Goal: Task Accomplishment & Management: Use online tool/utility

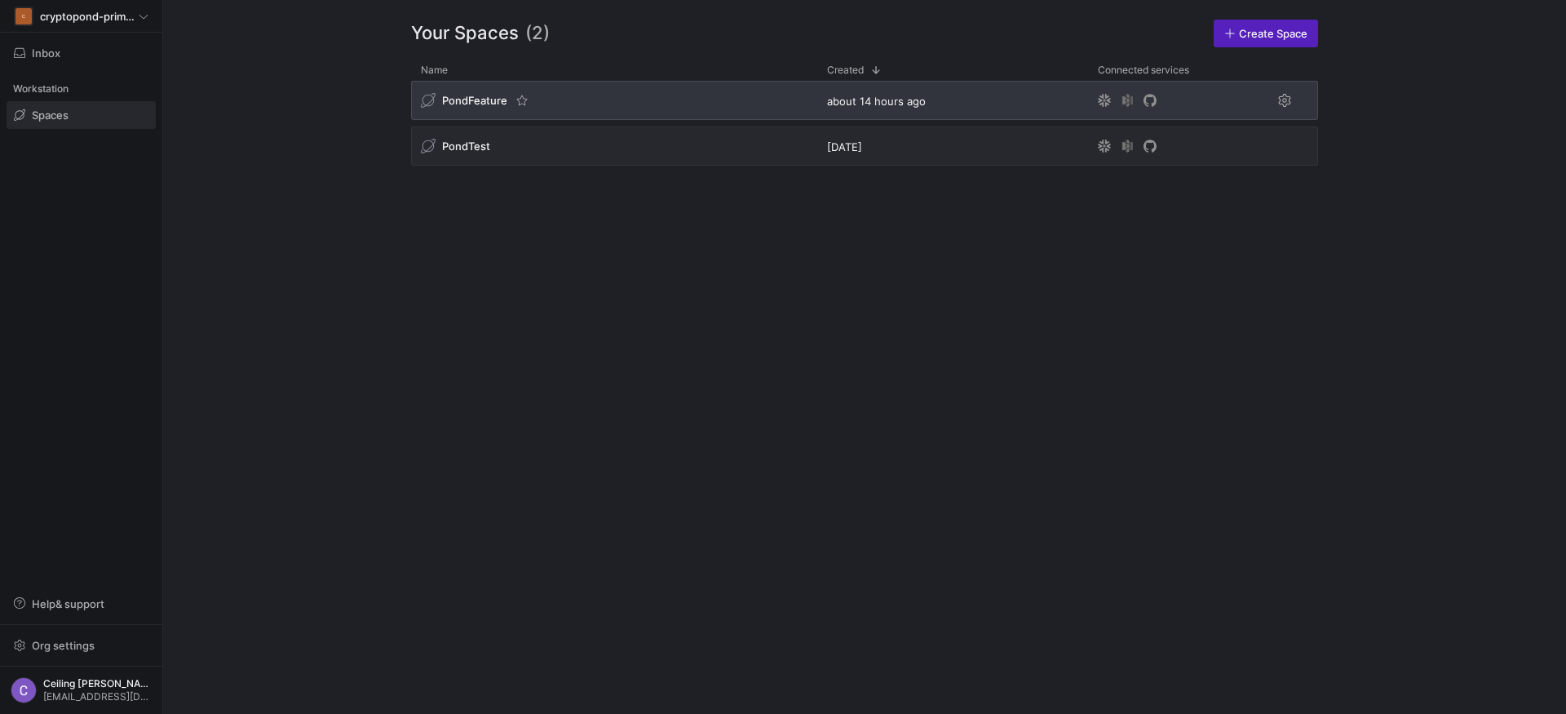
click at [469, 105] on span "PondFeature" at bounding box center [474, 100] width 65 height 13
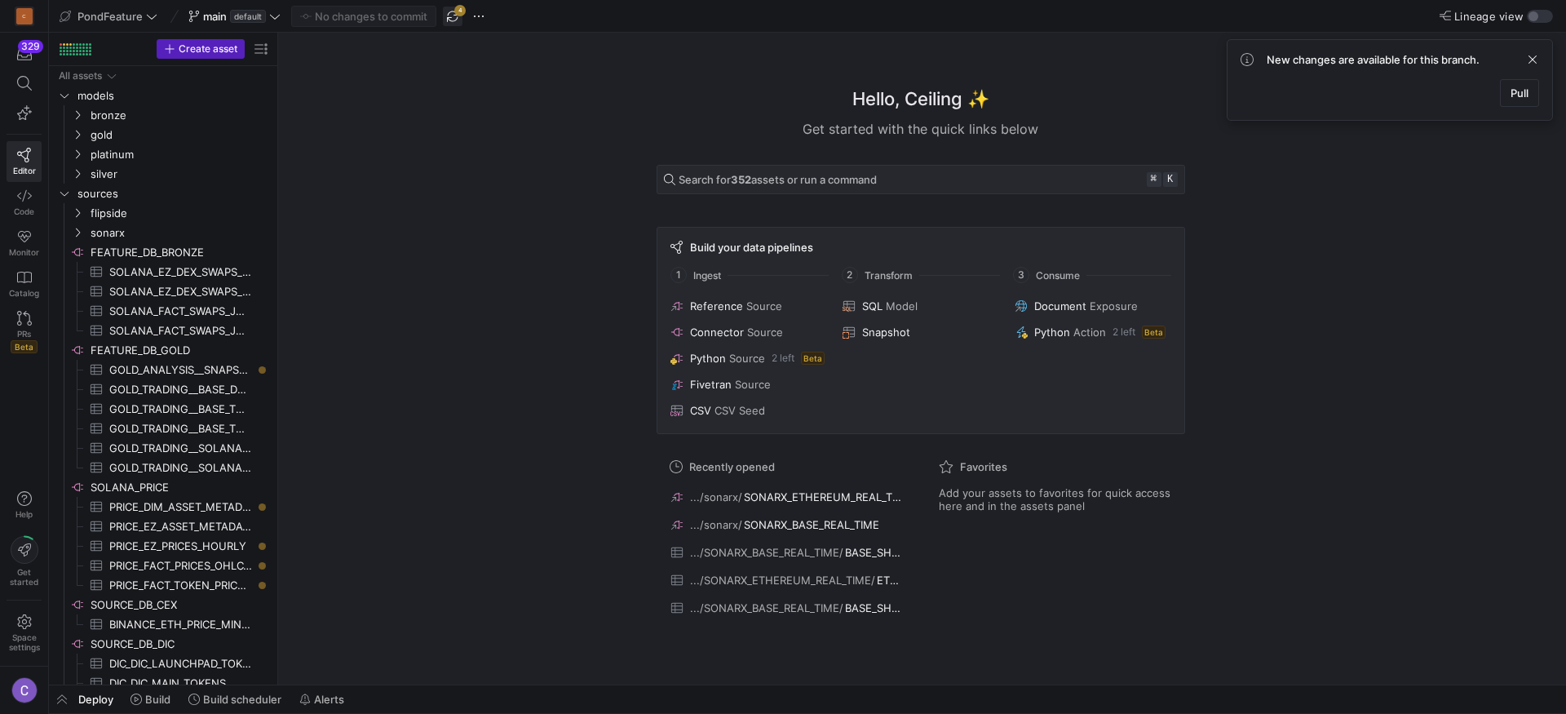
click at [448, 20] on span "button" at bounding box center [453, 17] width 20 height 20
click at [239, 18] on span "default" at bounding box center [248, 16] width 36 height 13
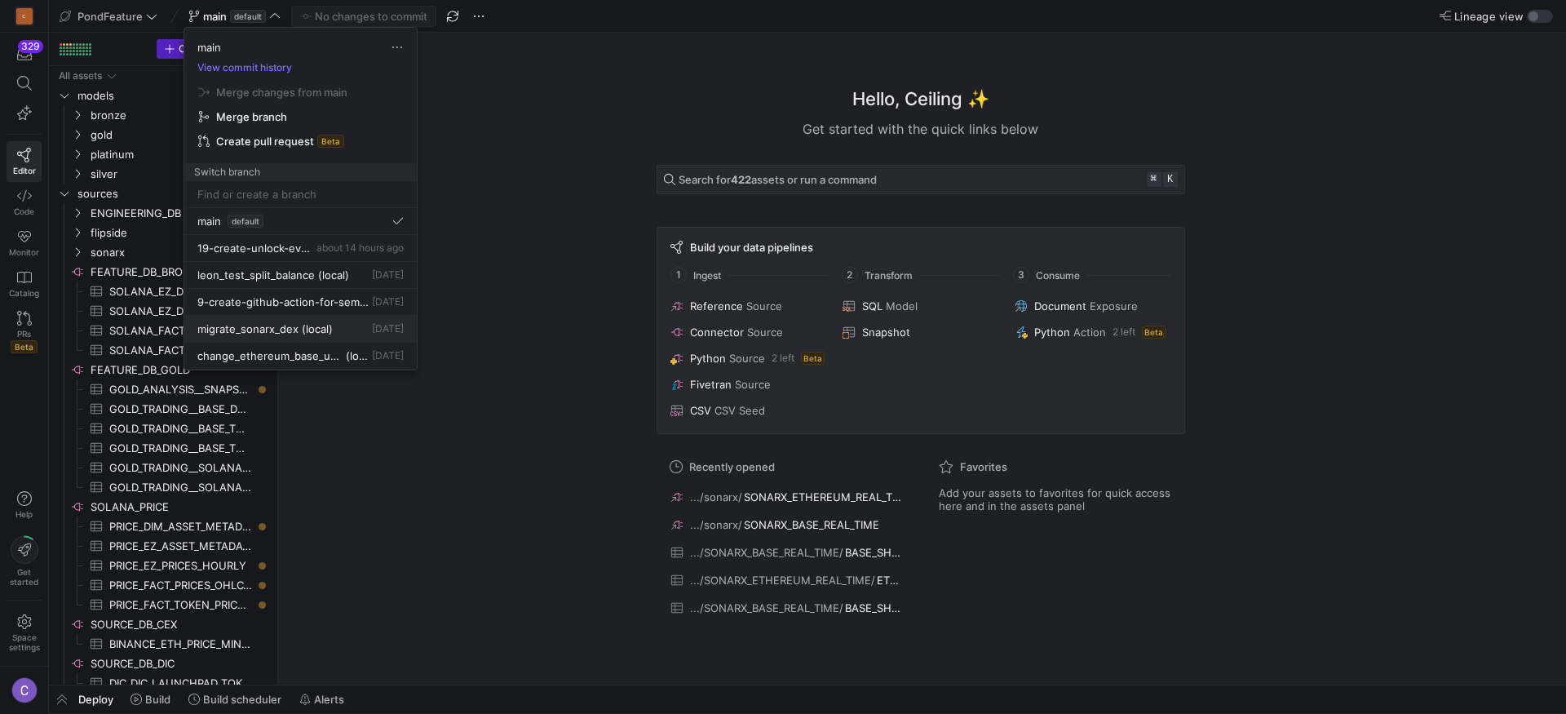
click at [278, 336] on button "migrate_sonarx_dex (local) [DATE]" at bounding box center [300, 329] width 232 height 27
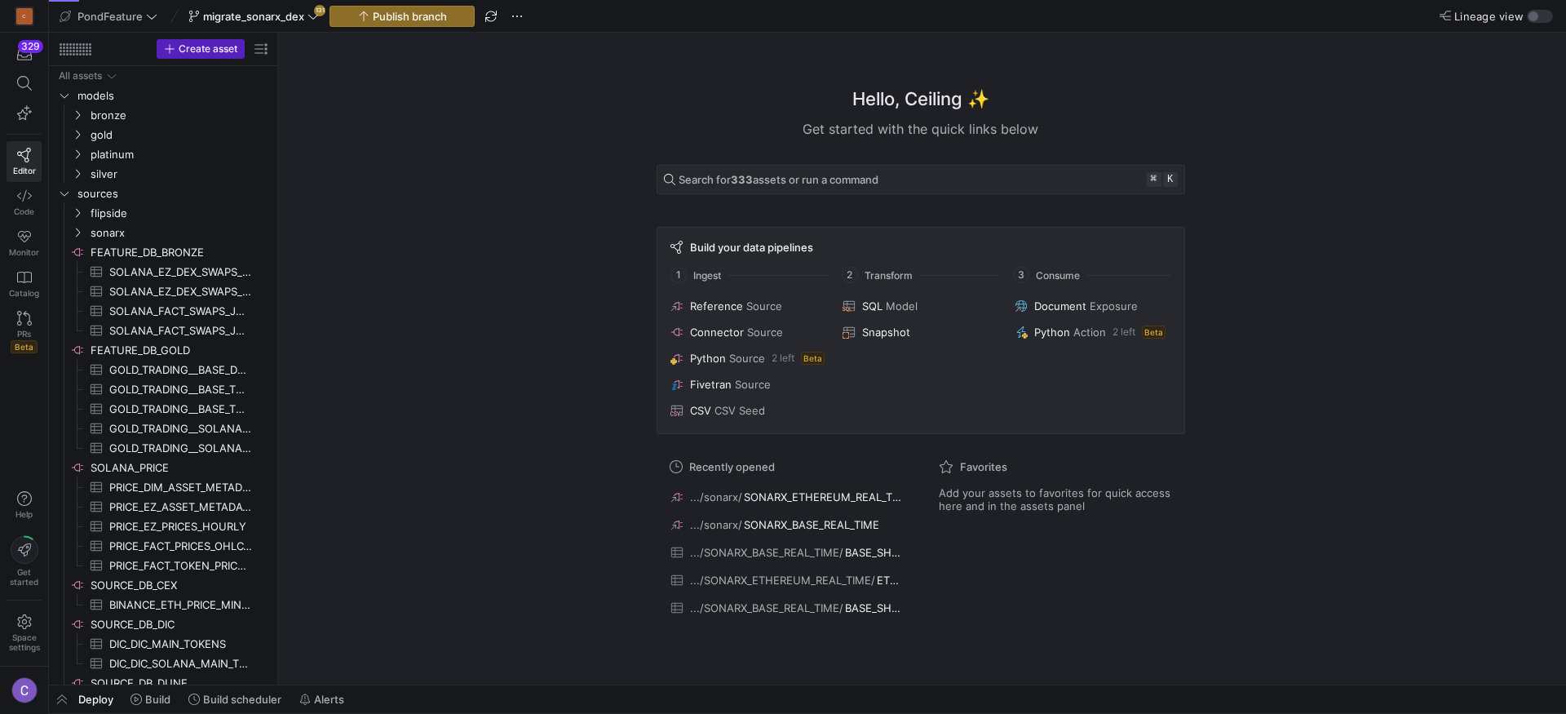
click at [512, 21] on span "button" at bounding box center [517, 17] width 20 height 20
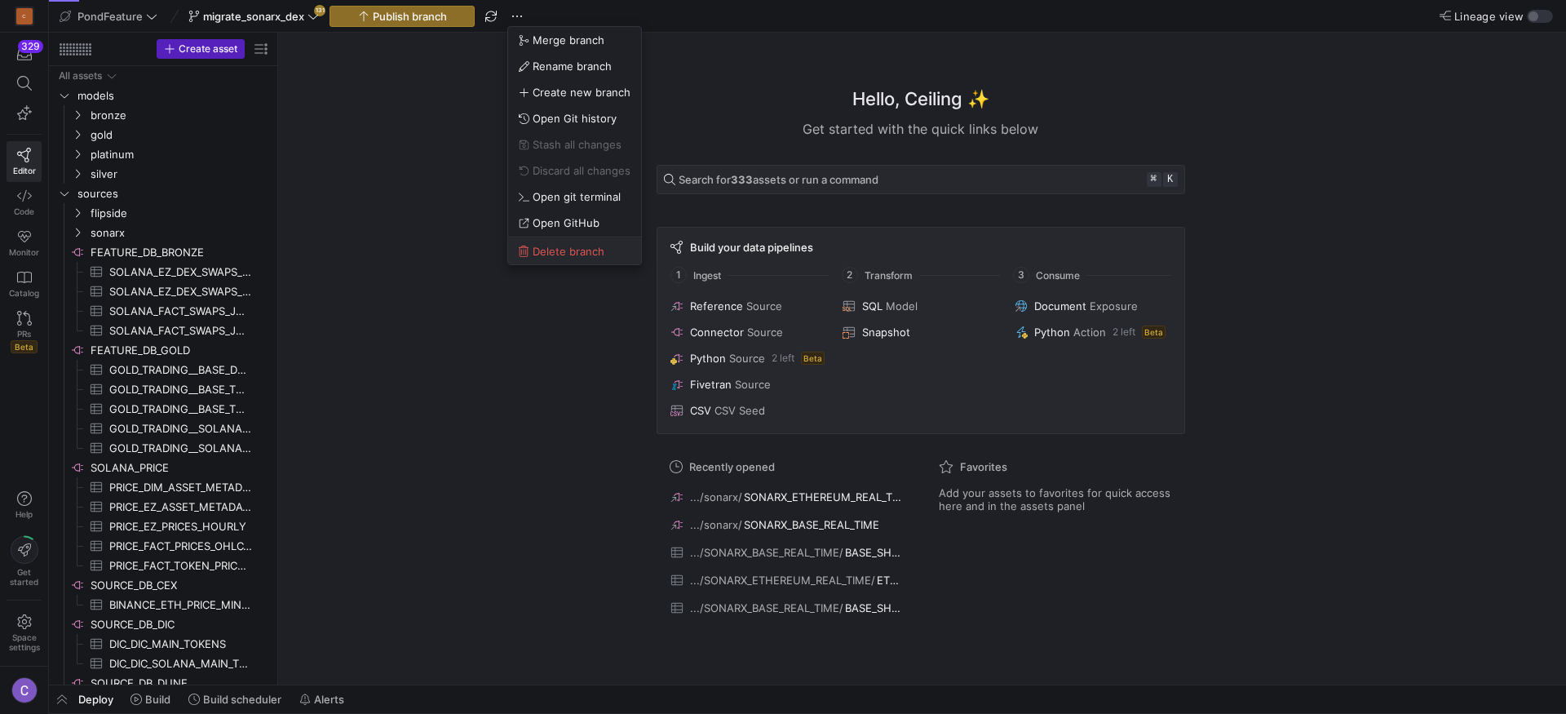
click at [535, 249] on span "Delete branch" at bounding box center [569, 251] width 72 height 13
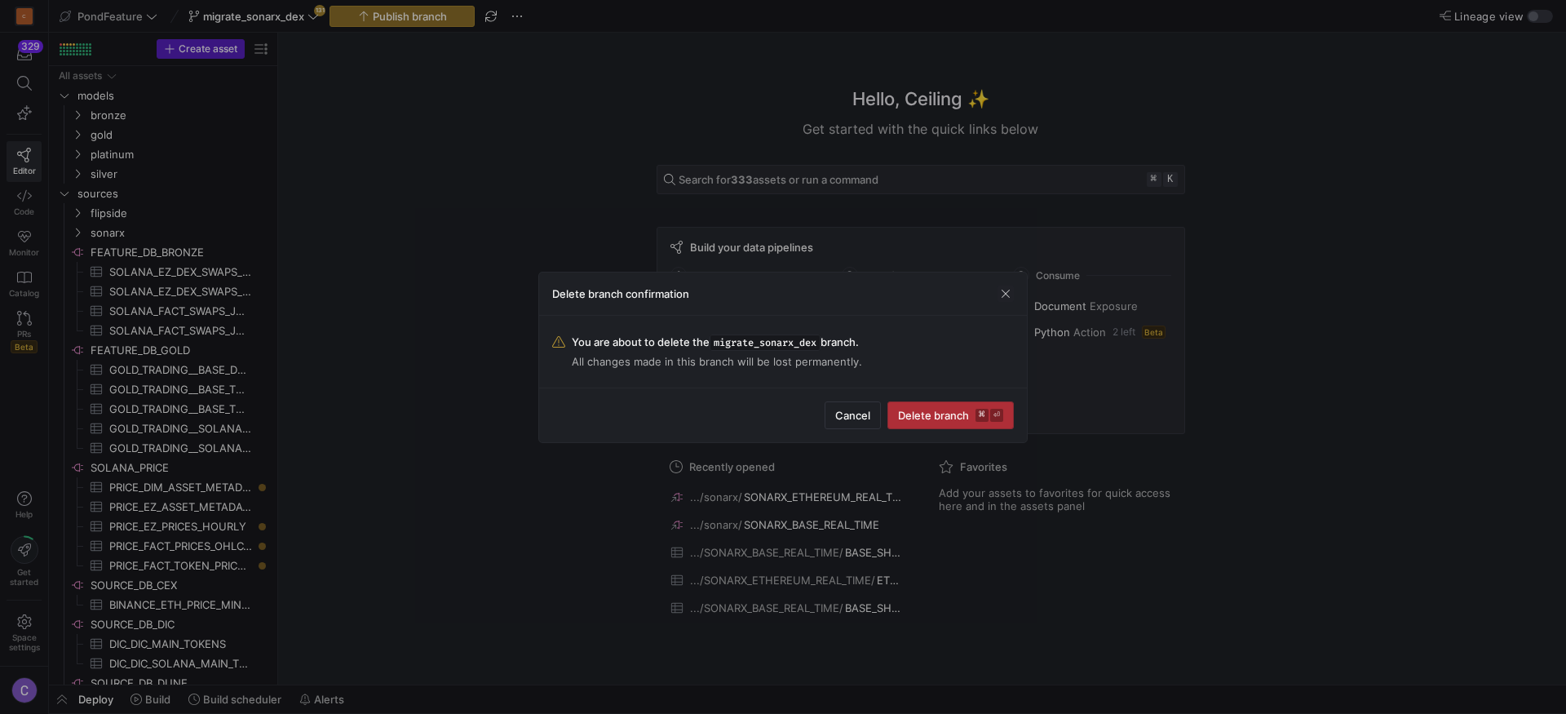
click at [934, 404] on span "submit" at bounding box center [950, 415] width 125 height 26
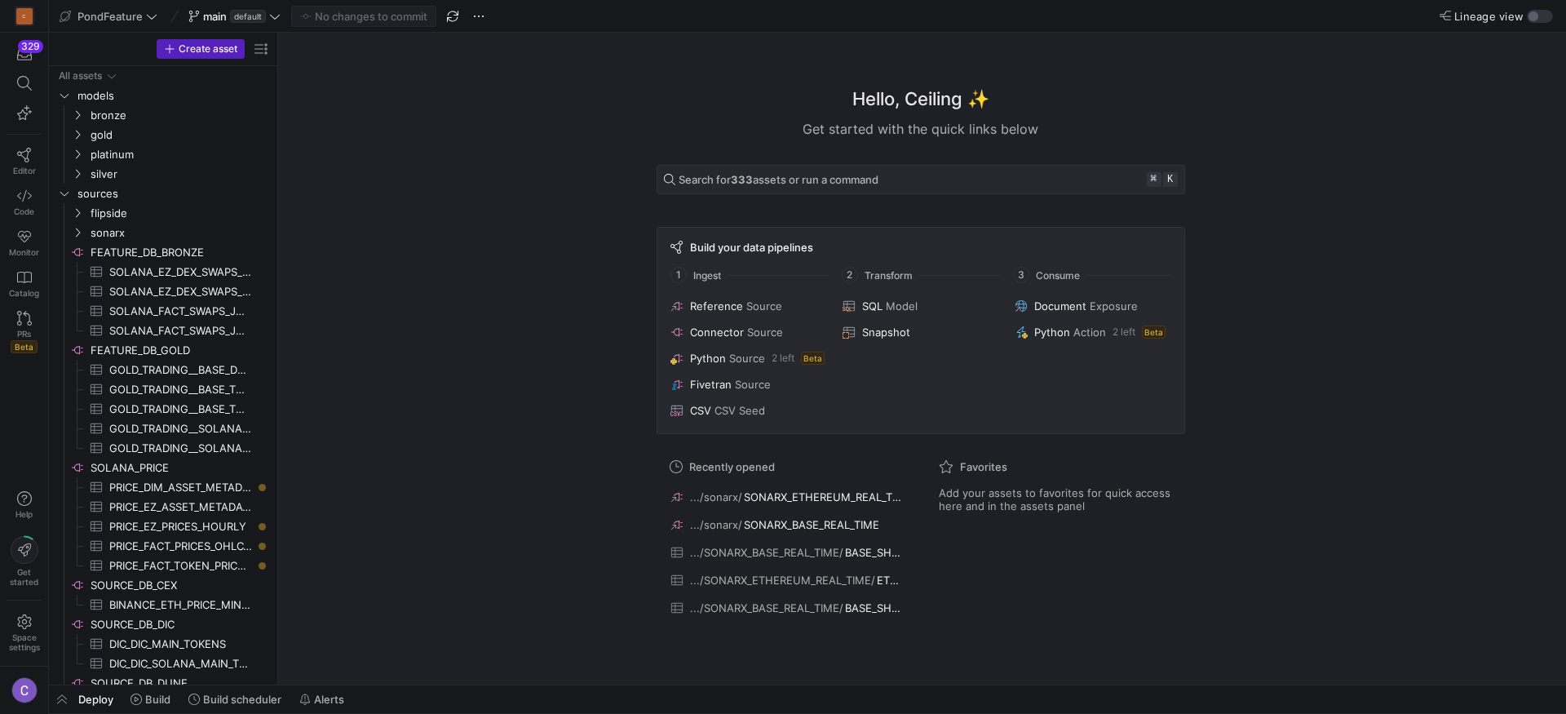
click at [254, 20] on span "default" at bounding box center [248, 16] width 36 height 13
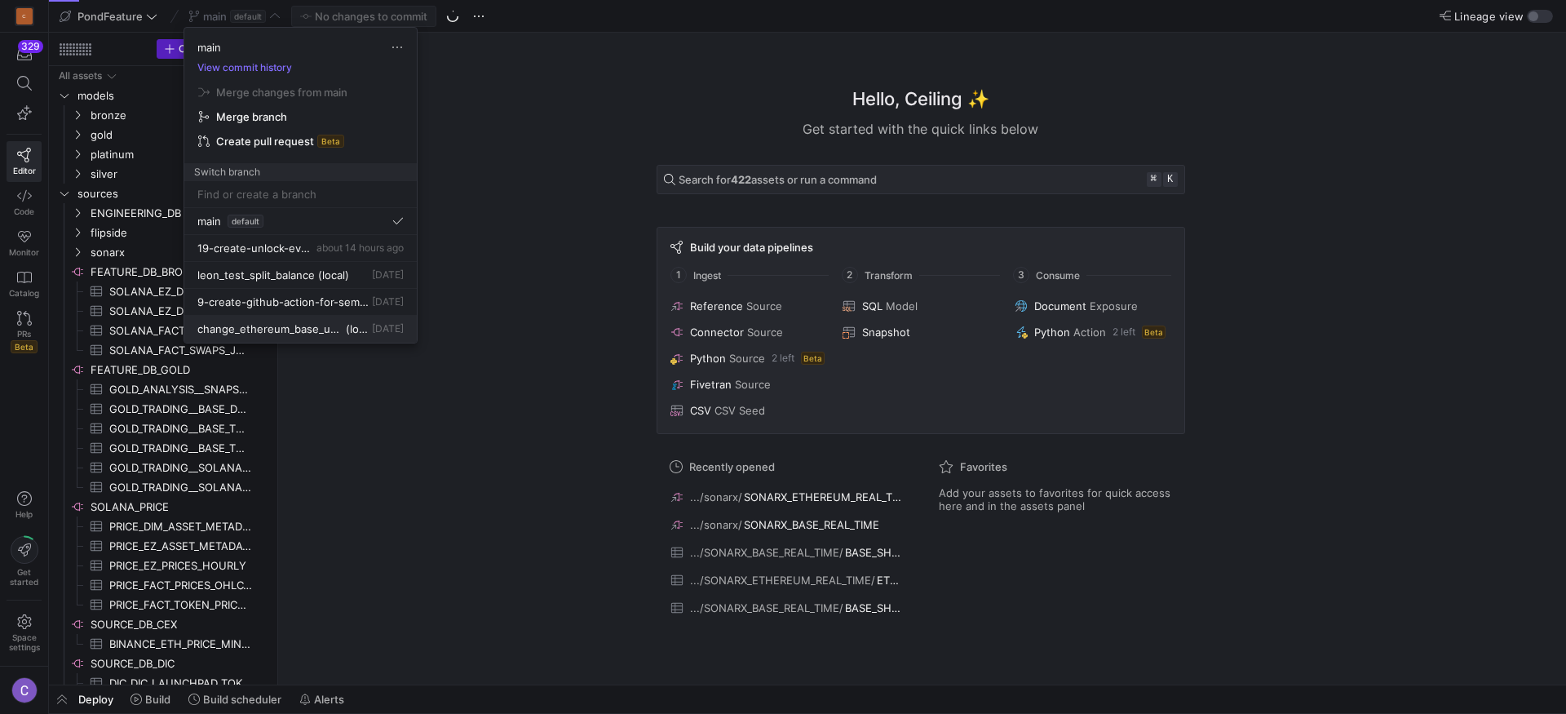
click at [311, 325] on span "change_ethereum_base_using_sonarx" at bounding box center [269, 328] width 145 height 13
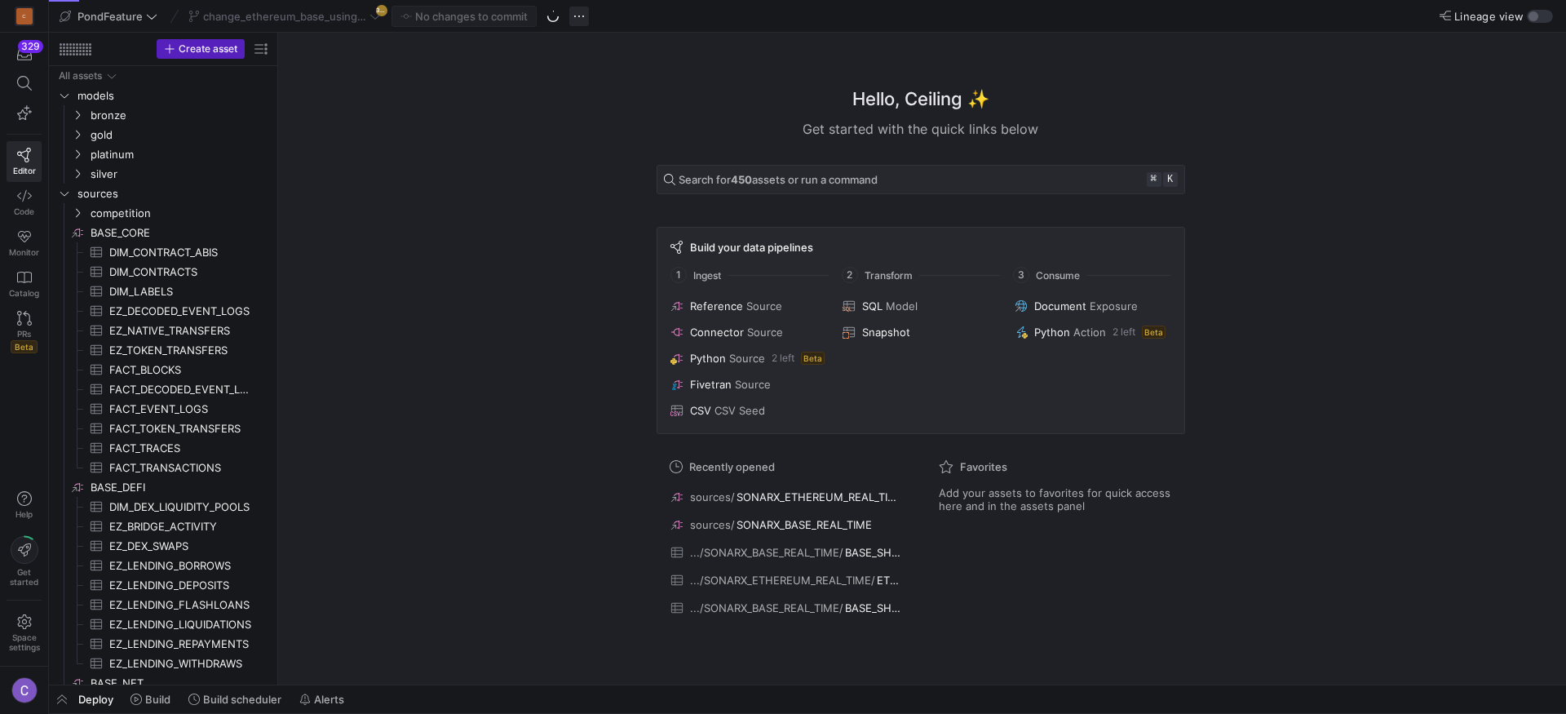
click at [570, 21] on span "button" at bounding box center [579, 17] width 20 height 20
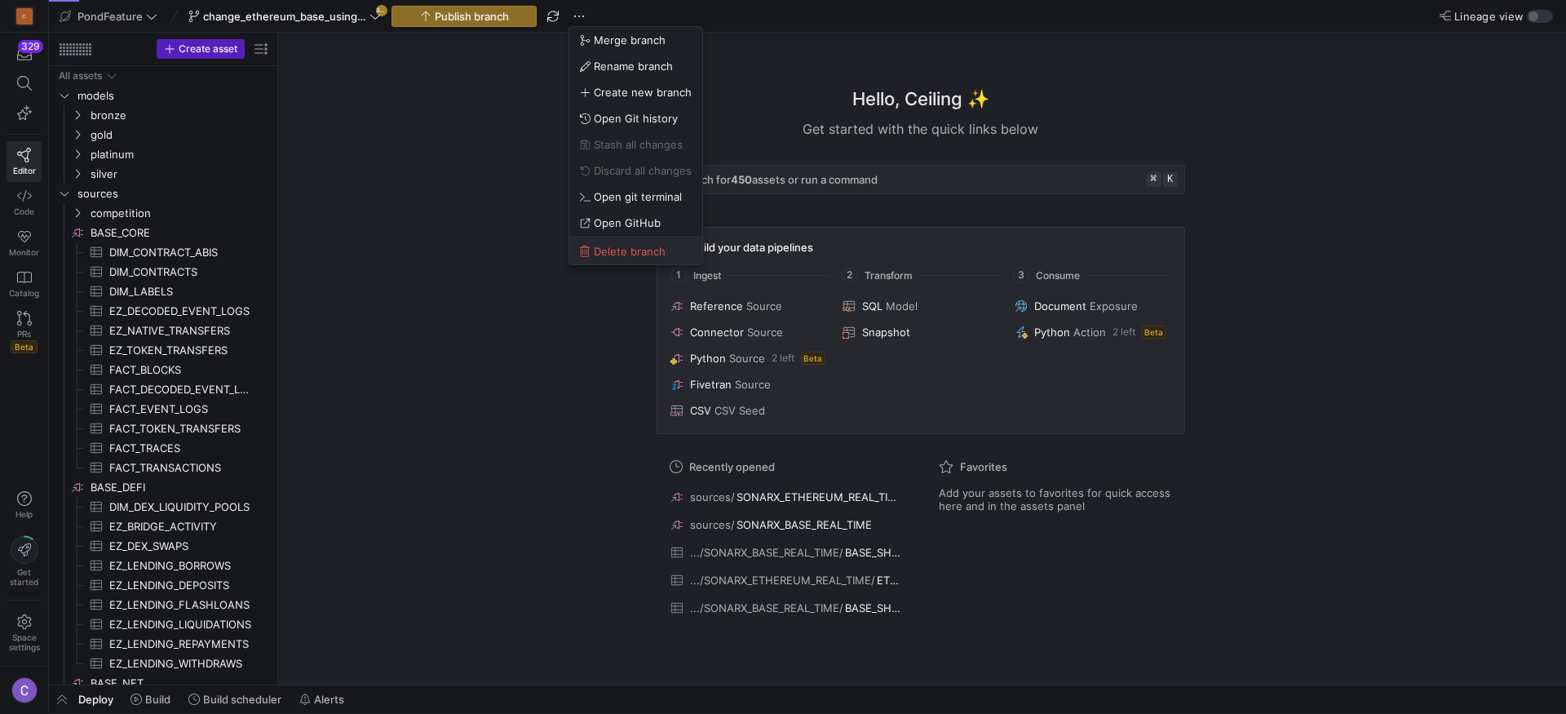
click at [610, 250] on span "Delete branch" at bounding box center [630, 251] width 72 height 13
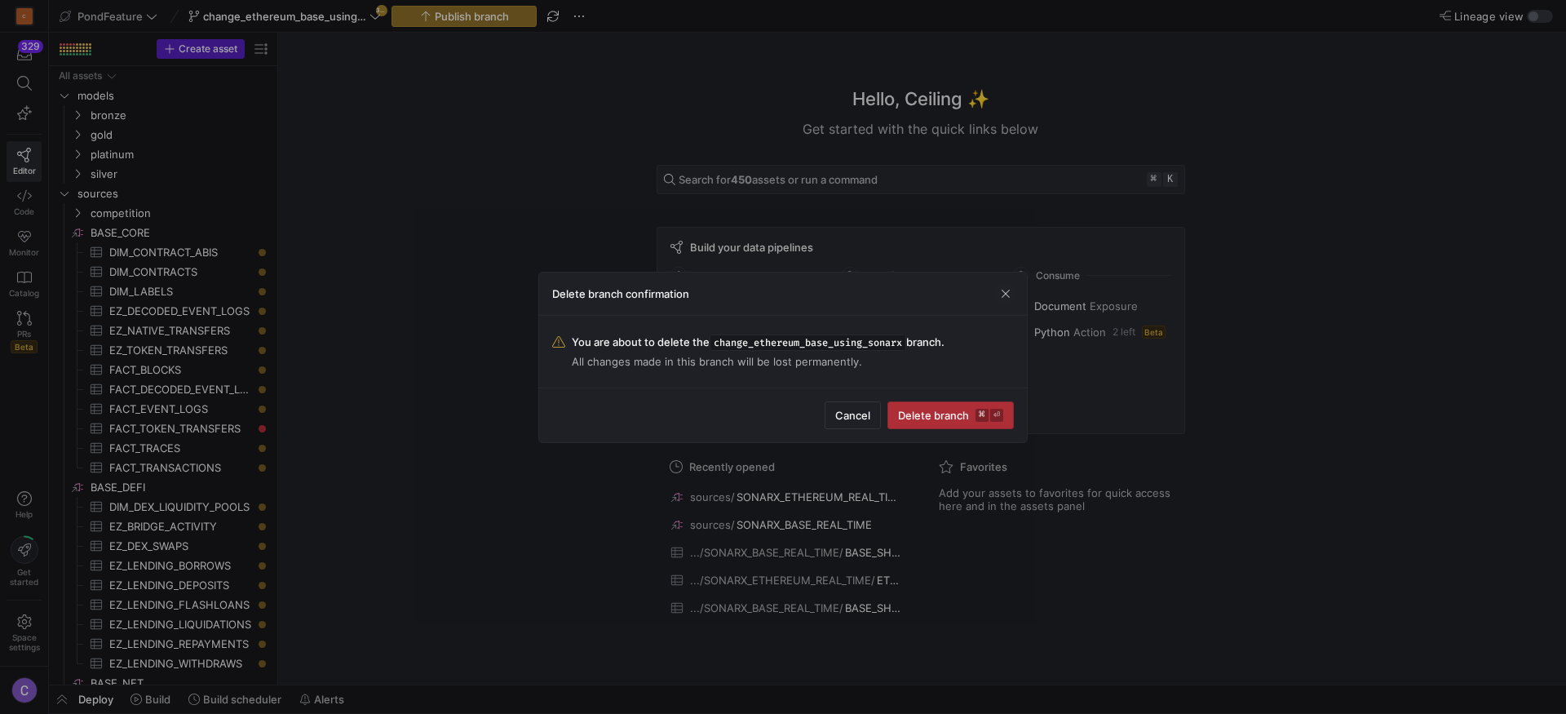
click at [926, 419] on span "Delete branch ⌘ ⏎" at bounding box center [950, 415] width 105 height 13
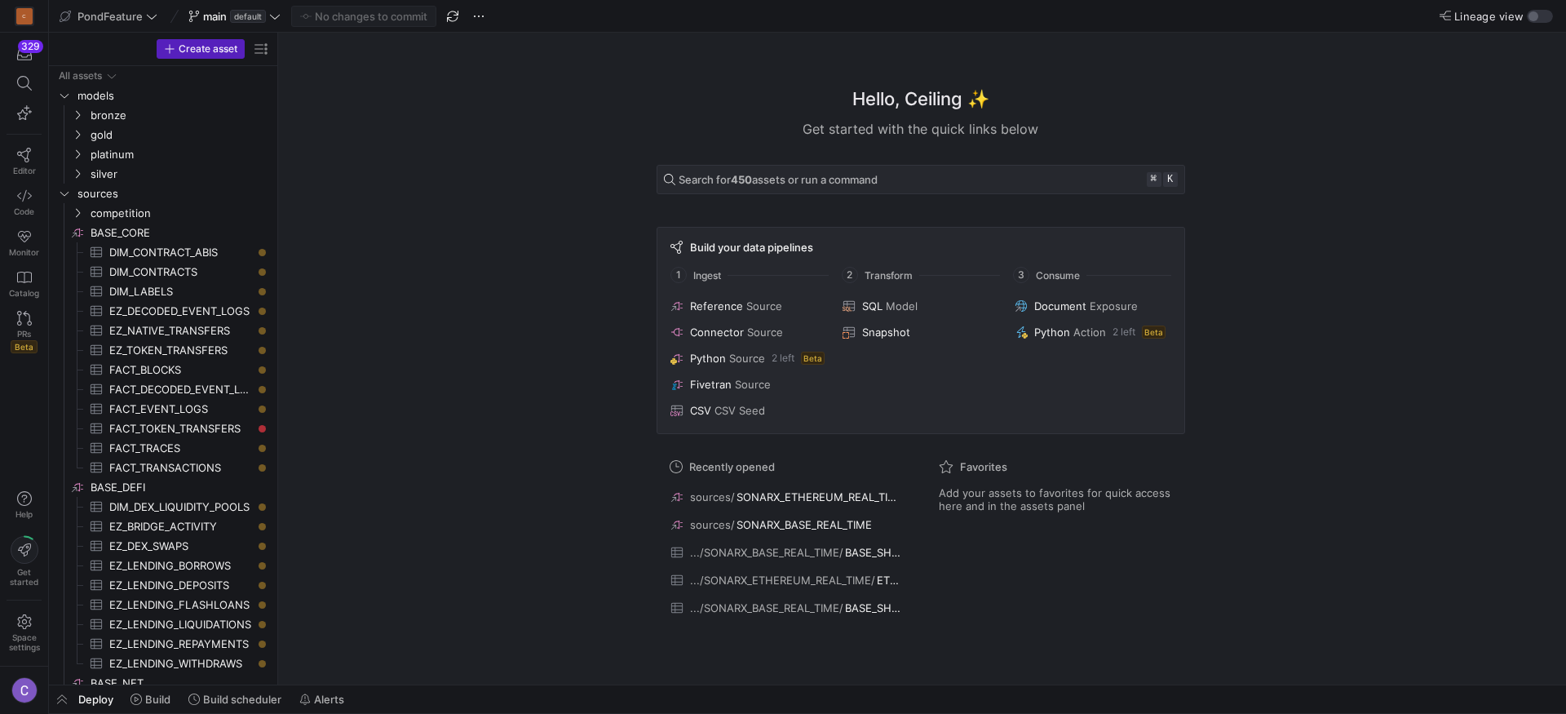
click at [307, 21] on div "No changes to commit" at bounding box center [363, 16] width 145 height 21
click at [255, 18] on span "default" at bounding box center [248, 16] width 36 height 13
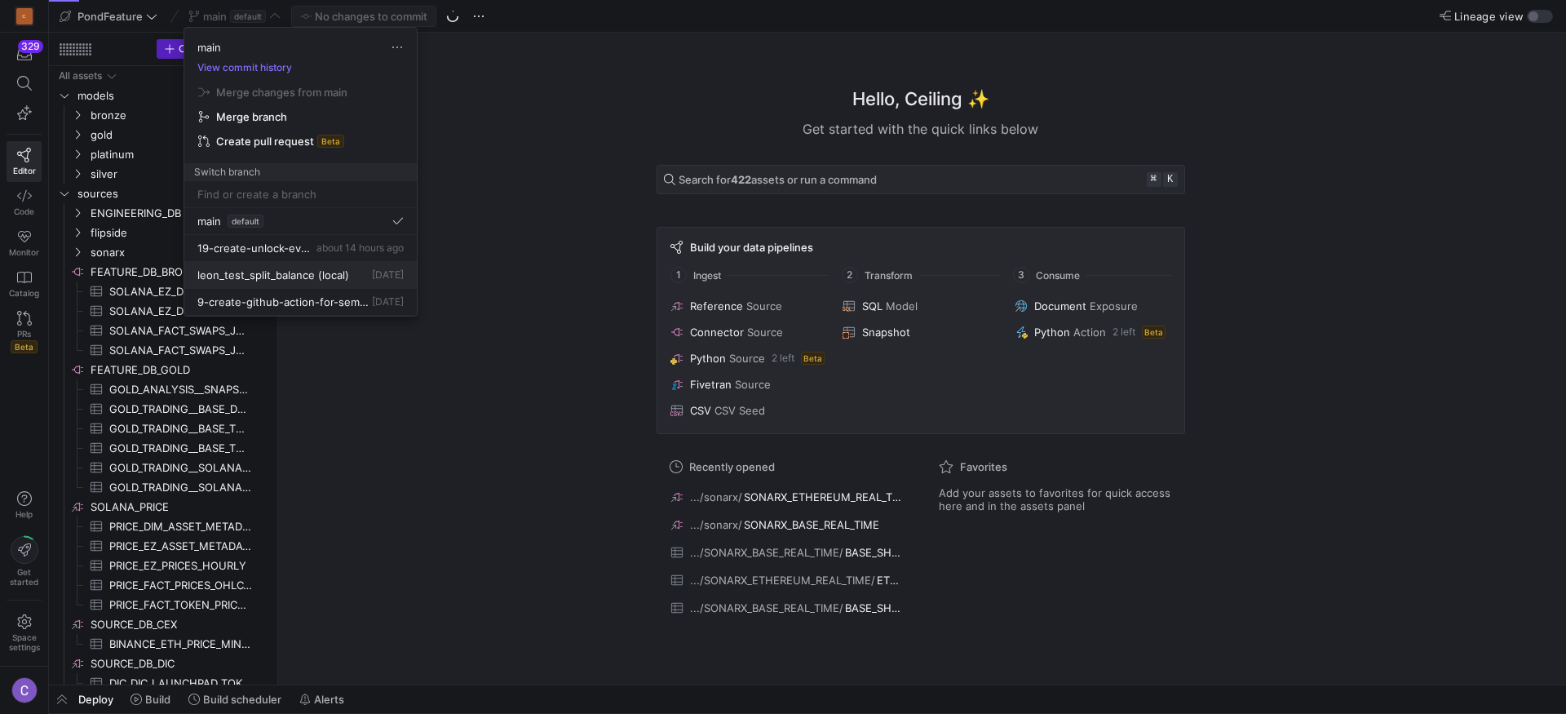
click at [283, 272] on span "leon_test_split_balance" at bounding box center [255, 274] width 117 height 13
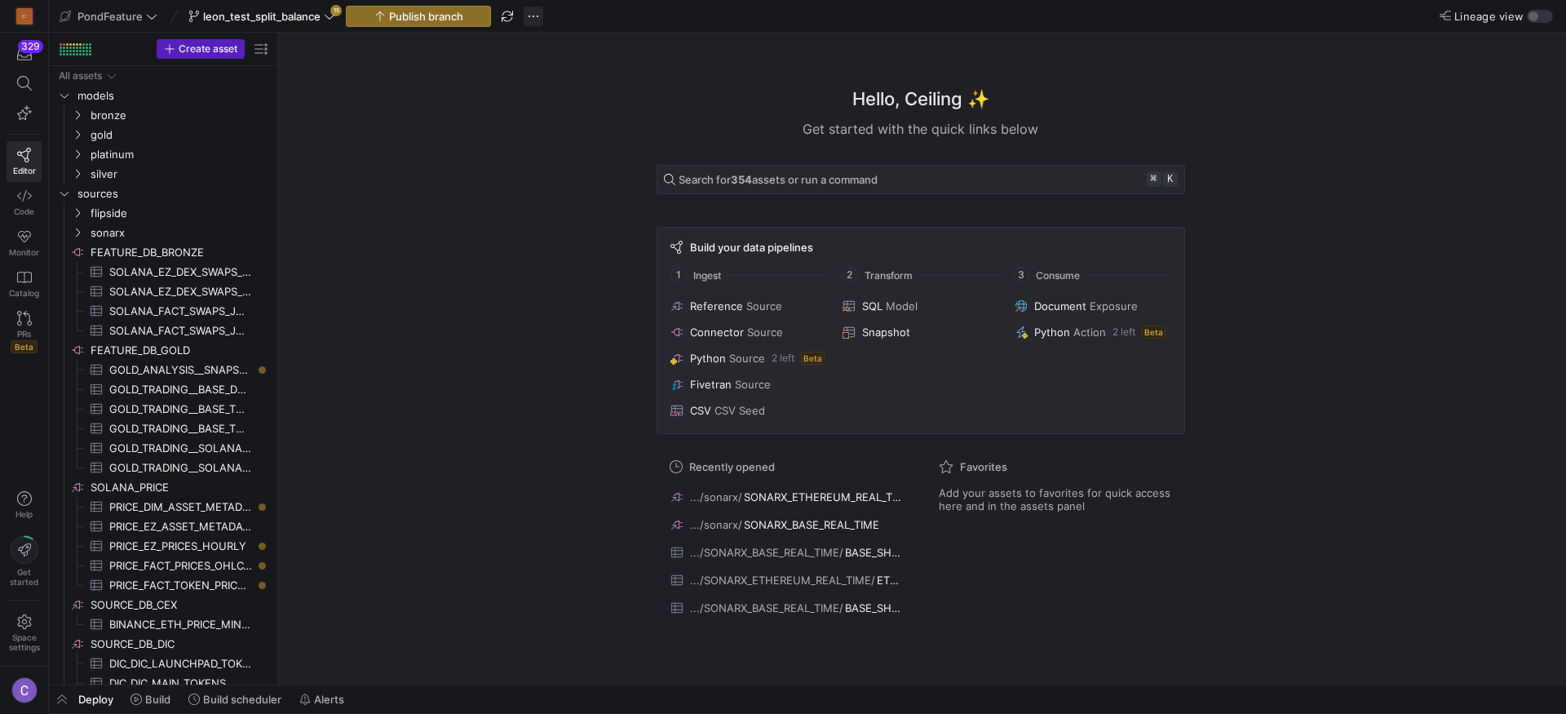
click at [526, 24] on span "button" at bounding box center [534, 17] width 20 height 20
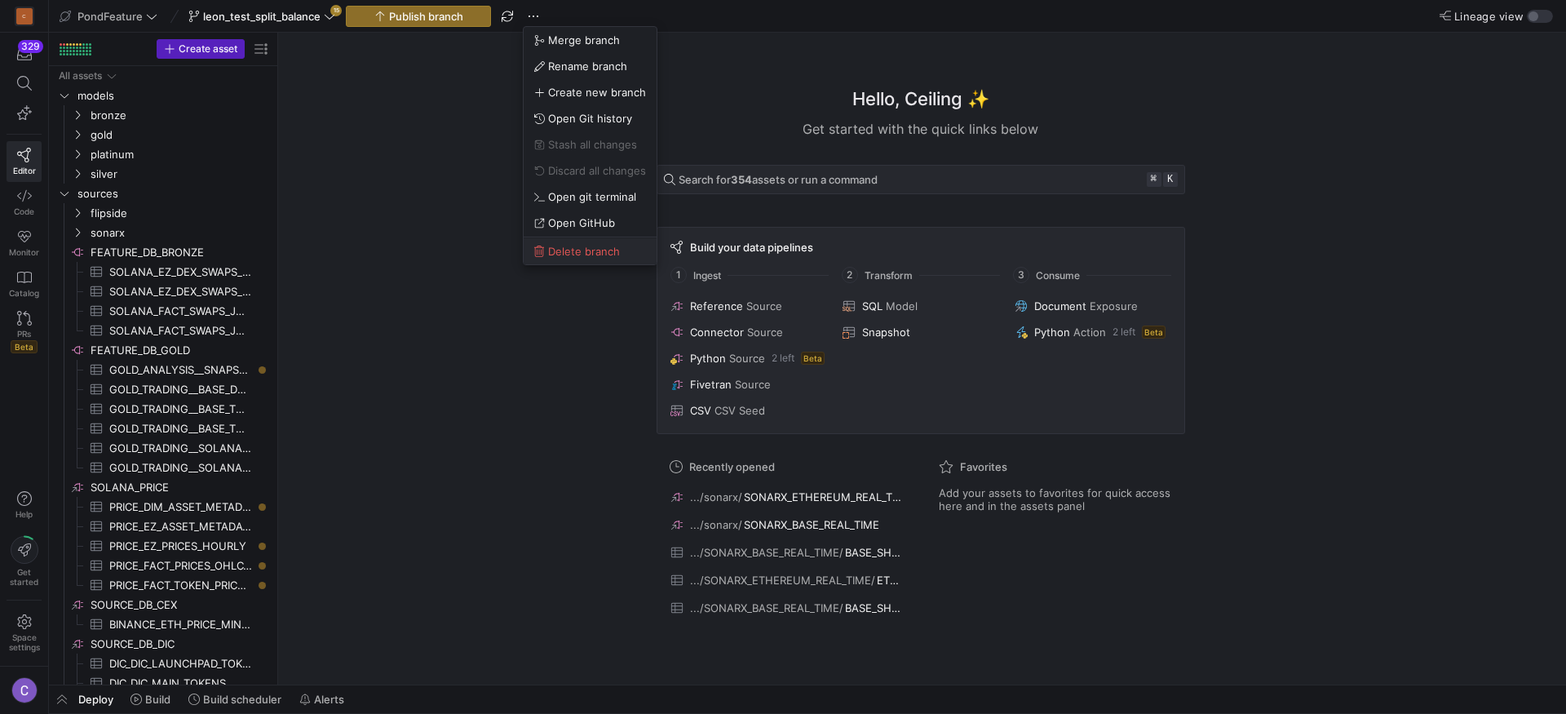
click at [563, 246] on span "Delete branch" at bounding box center [584, 251] width 72 height 13
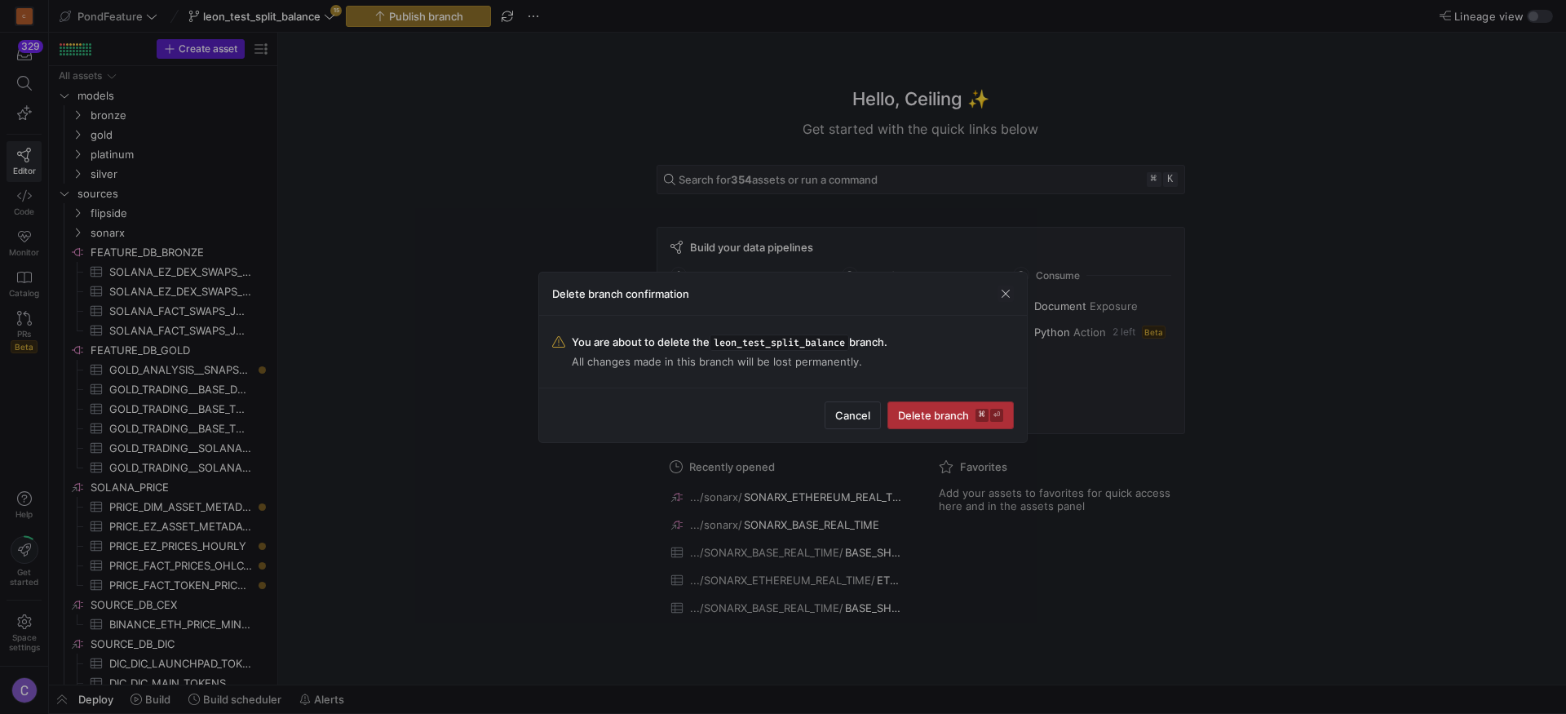
click at [930, 417] on span "Delete branch ⌘ ⏎" at bounding box center [950, 415] width 105 height 13
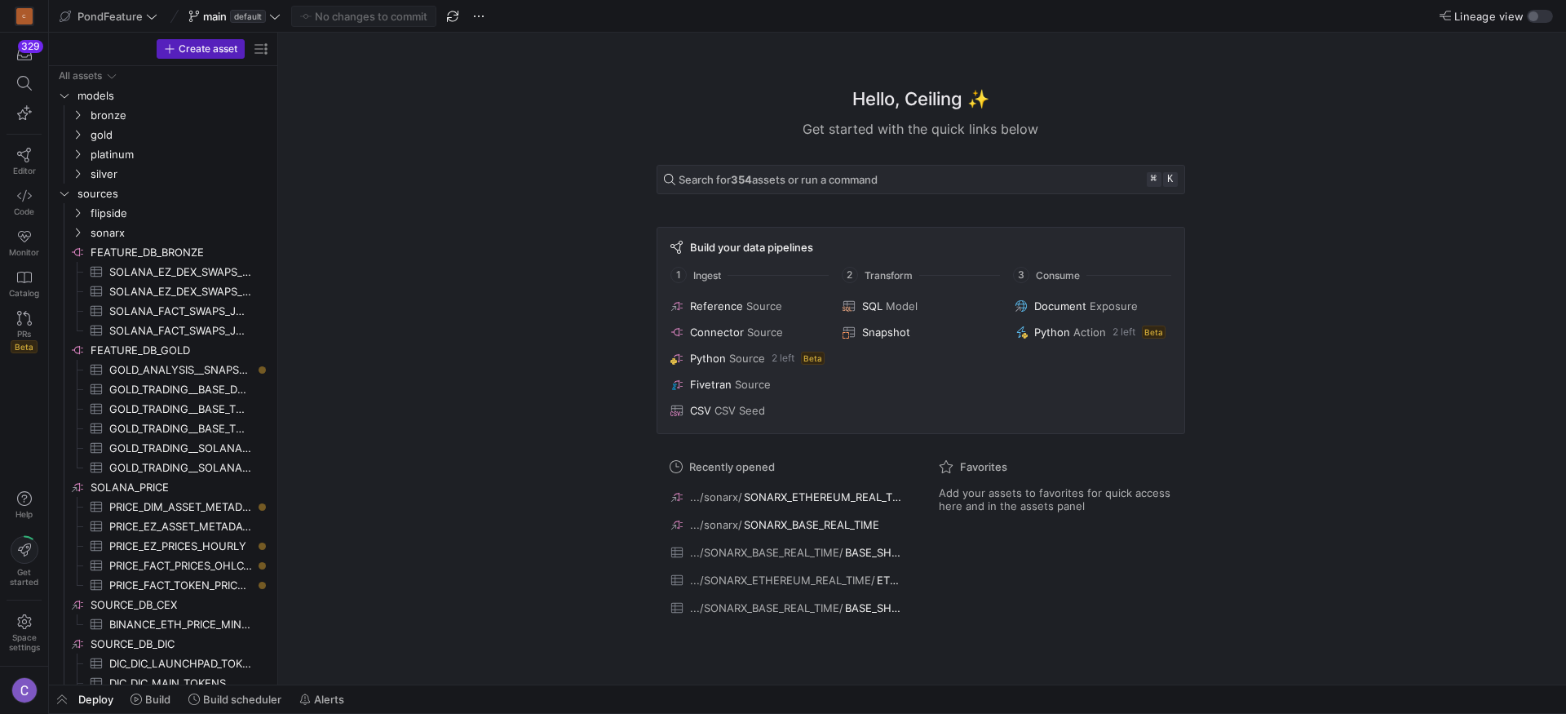
click at [249, 15] on span "default" at bounding box center [248, 16] width 36 height 13
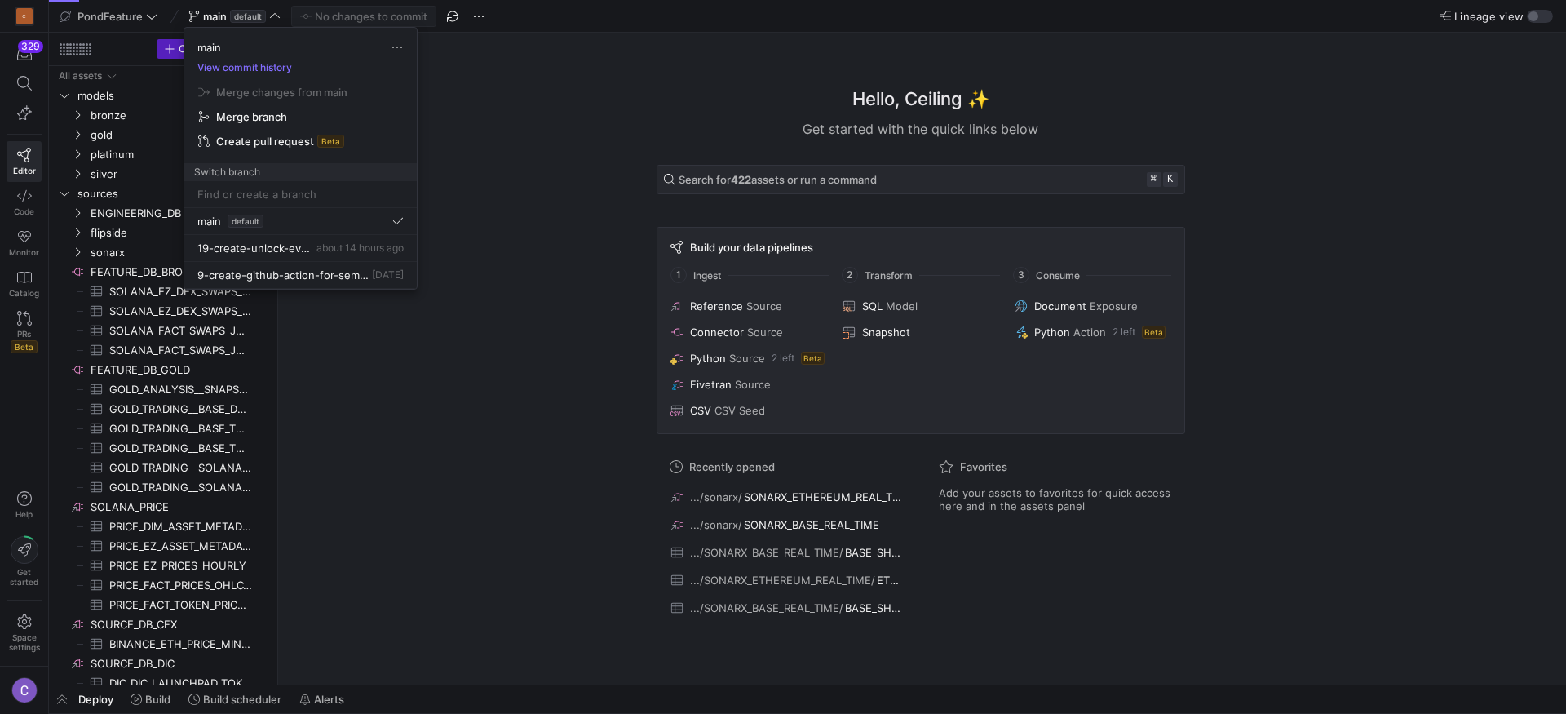
drag, startPoint x: 526, startPoint y: 122, endPoint x: 1104, endPoint y: 92, distance: 578.3
click at [526, 122] on div at bounding box center [783, 357] width 1566 height 714
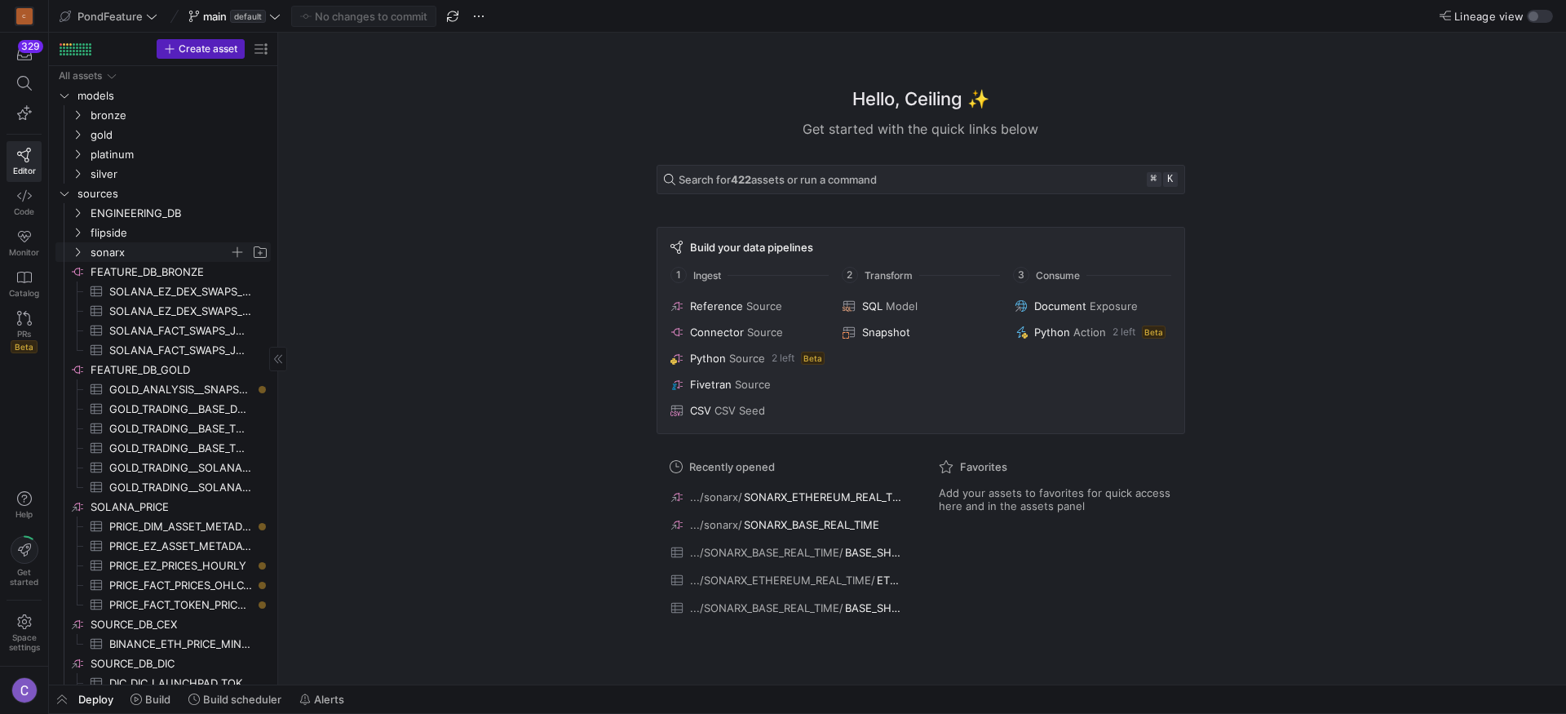
click at [78, 247] on icon "Press SPACE to select this row." at bounding box center [77, 252] width 11 height 10
click at [68, 193] on icon "Press SPACE to select this row." at bounding box center [64, 193] width 11 height 10
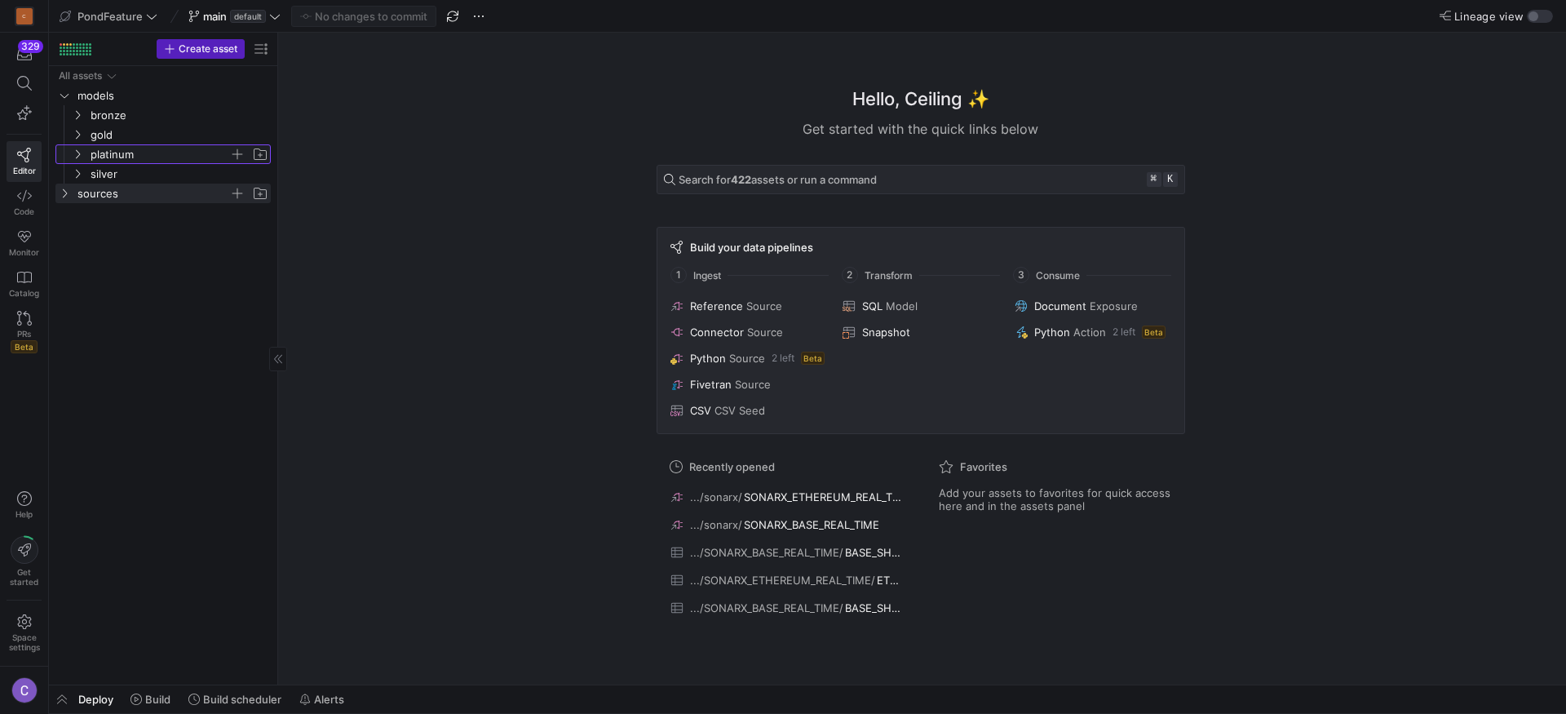
click at [74, 162] on span "platinum" at bounding box center [169, 154] width 201 height 18
click at [75, 157] on icon at bounding box center [77, 154] width 11 height 10
click at [75, 172] on icon "Press SPACE to select this row." at bounding box center [77, 174] width 11 height 10
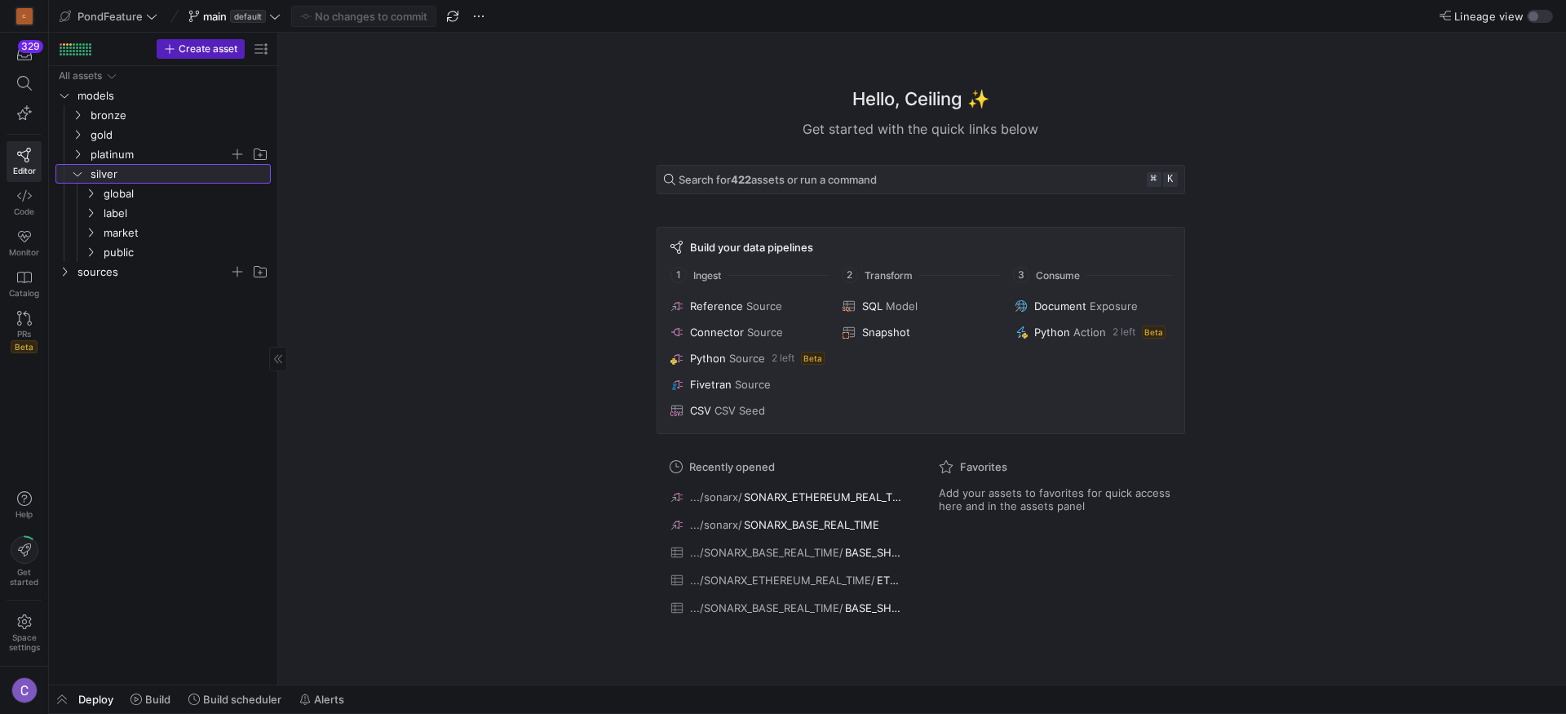
click at [75, 172] on icon at bounding box center [77, 174] width 11 height 10
click at [75, 161] on span "platinum" at bounding box center [169, 154] width 201 height 18
click at [88, 175] on icon "Press SPACE to select this row." at bounding box center [90, 174] width 11 height 10
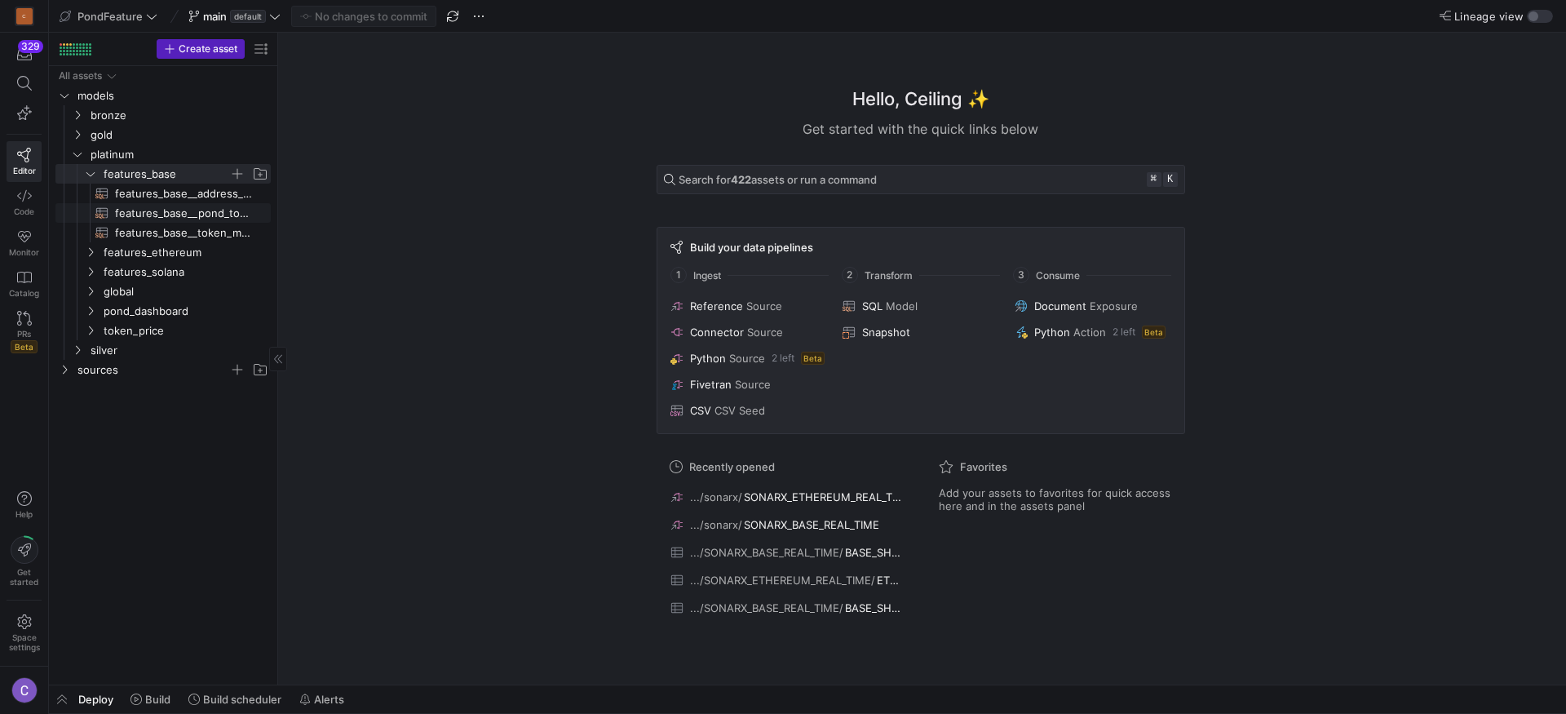
click at [148, 216] on span "features_base__pond_token_market_dictionary_real_time​​​​​​​​​​" at bounding box center [183, 213] width 137 height 19
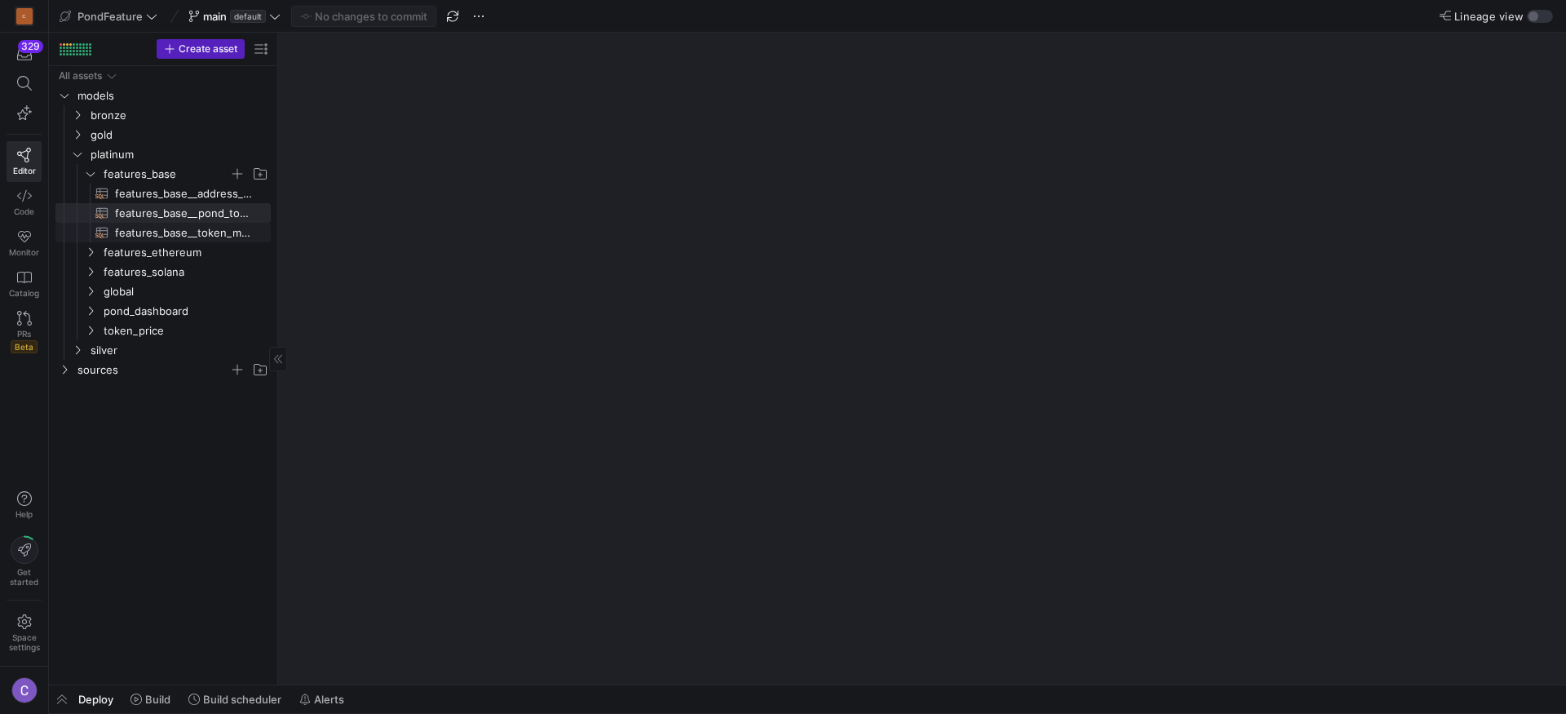
click at [170, 235] on span "features_base__token_market_real_time_features​​​​​​​​​​" at bounding box center [183, 232] width 137 height 19
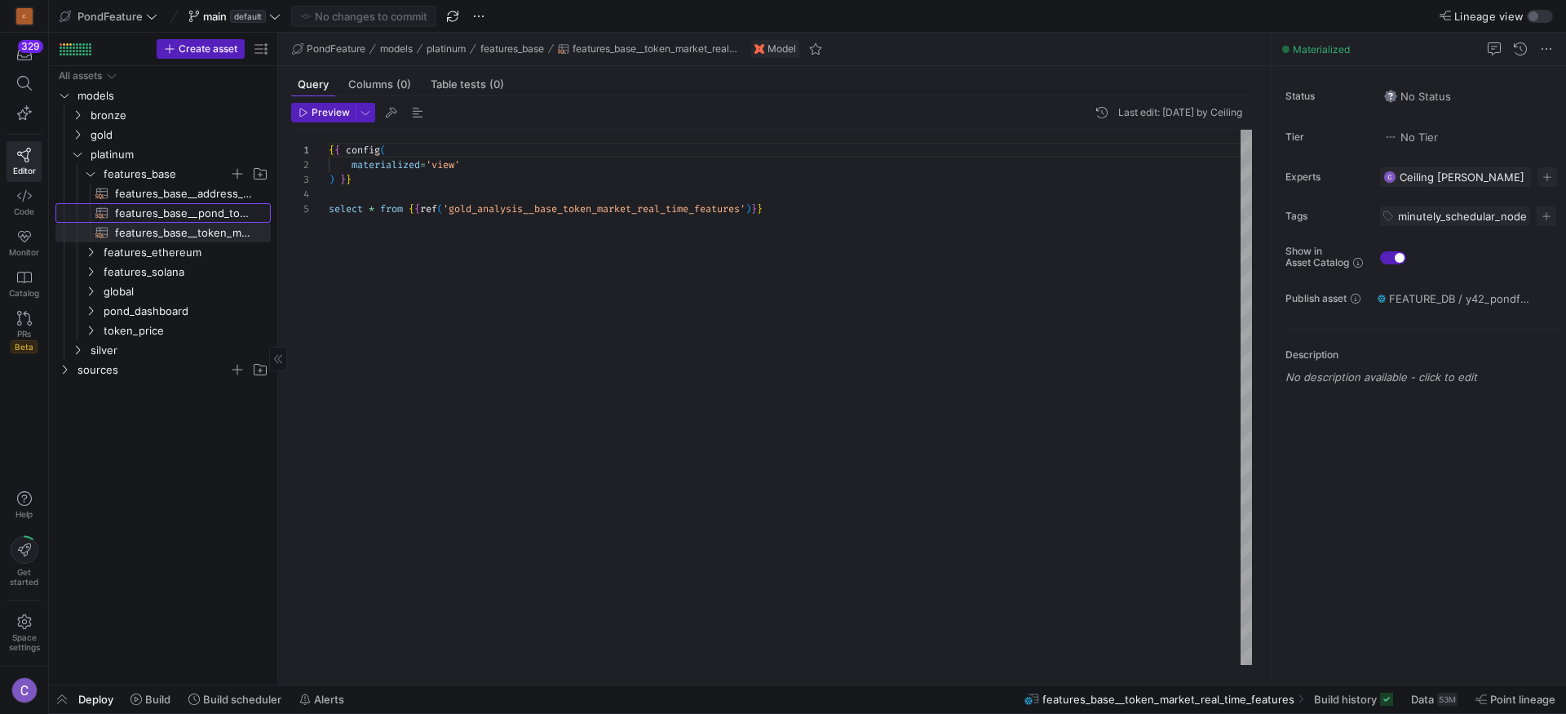
click at [167, 215] on span "features_base__pond_token_market_dictionary_real_time​​​​​​​​​​" at bounding box center [183, 213] width 137 height 19
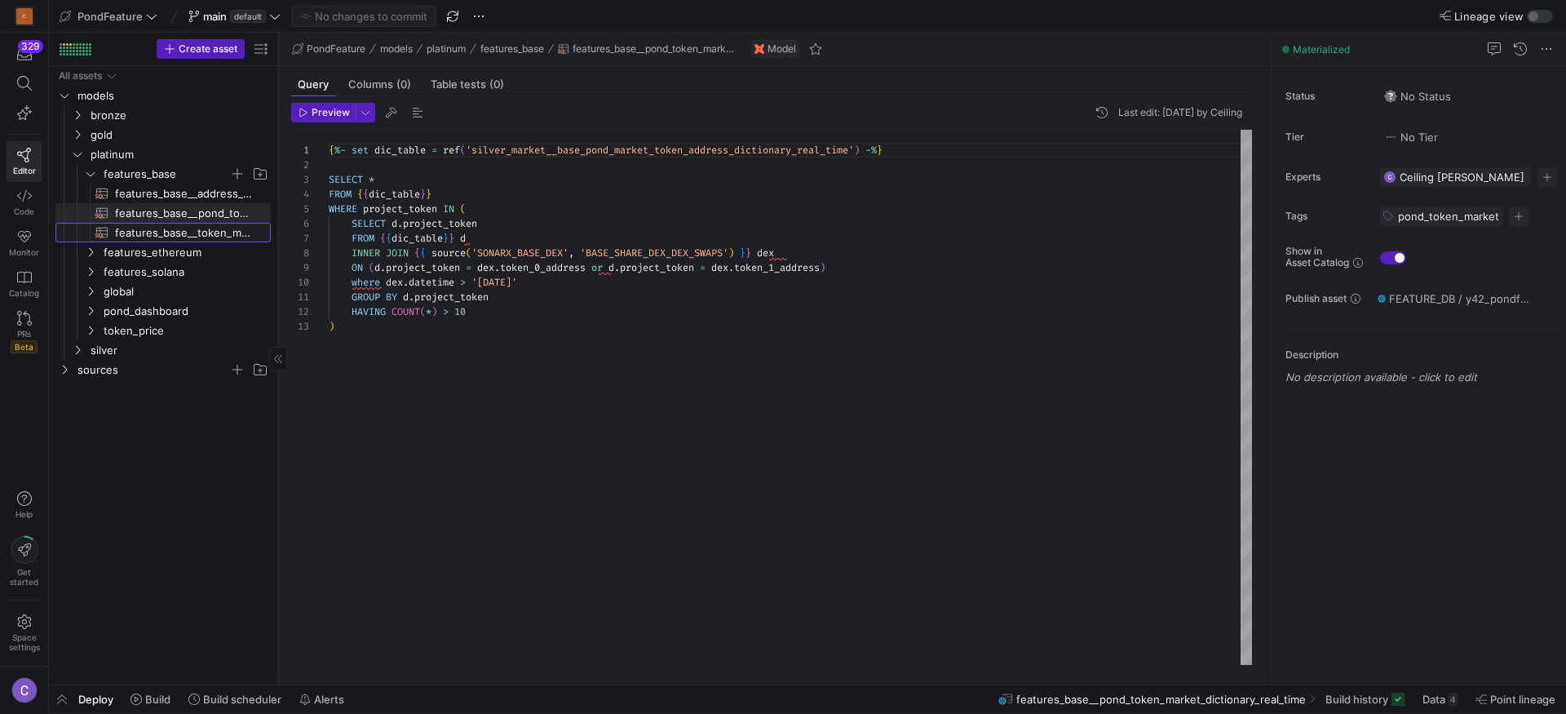
click at [170, 238] on span "features_base__token_market_real_time_features​​​​​​​​​​" at bounding box center [183, 232] width 137 height 19
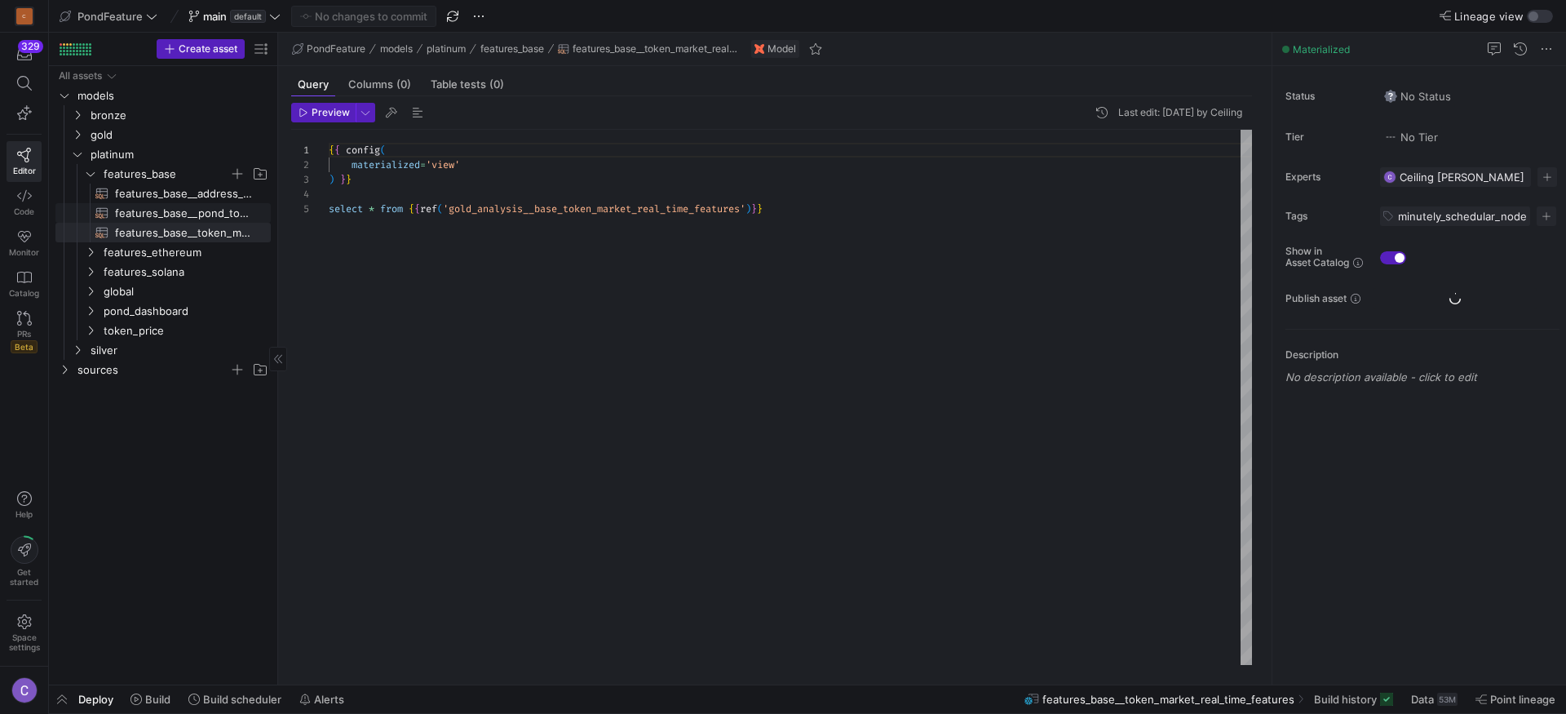
click at [195, 210] on span "features_base__pond_token_market_dictionary_real_time​​​​​​​​​​" at bounding box center [183, 213] width 137 height 19
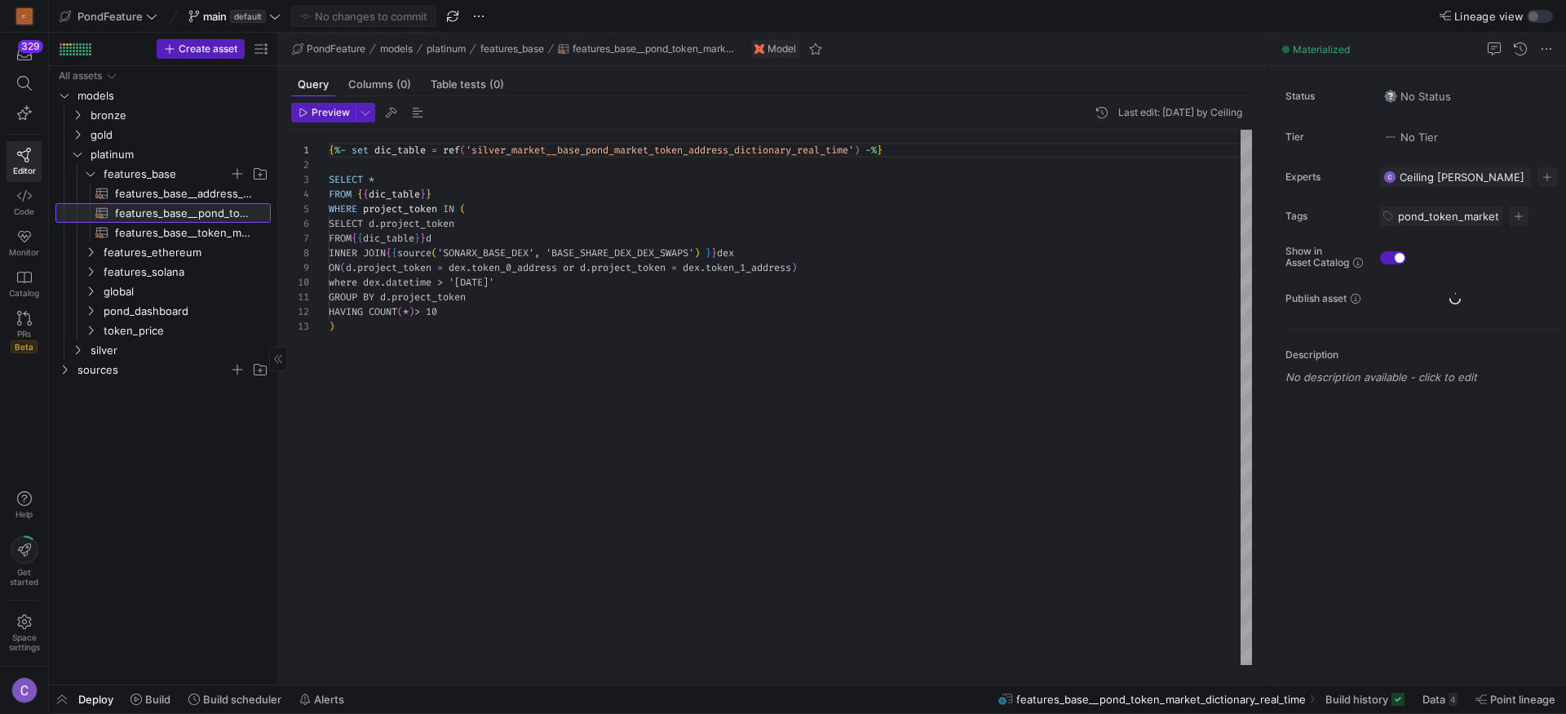
scroll to position [147, 0]
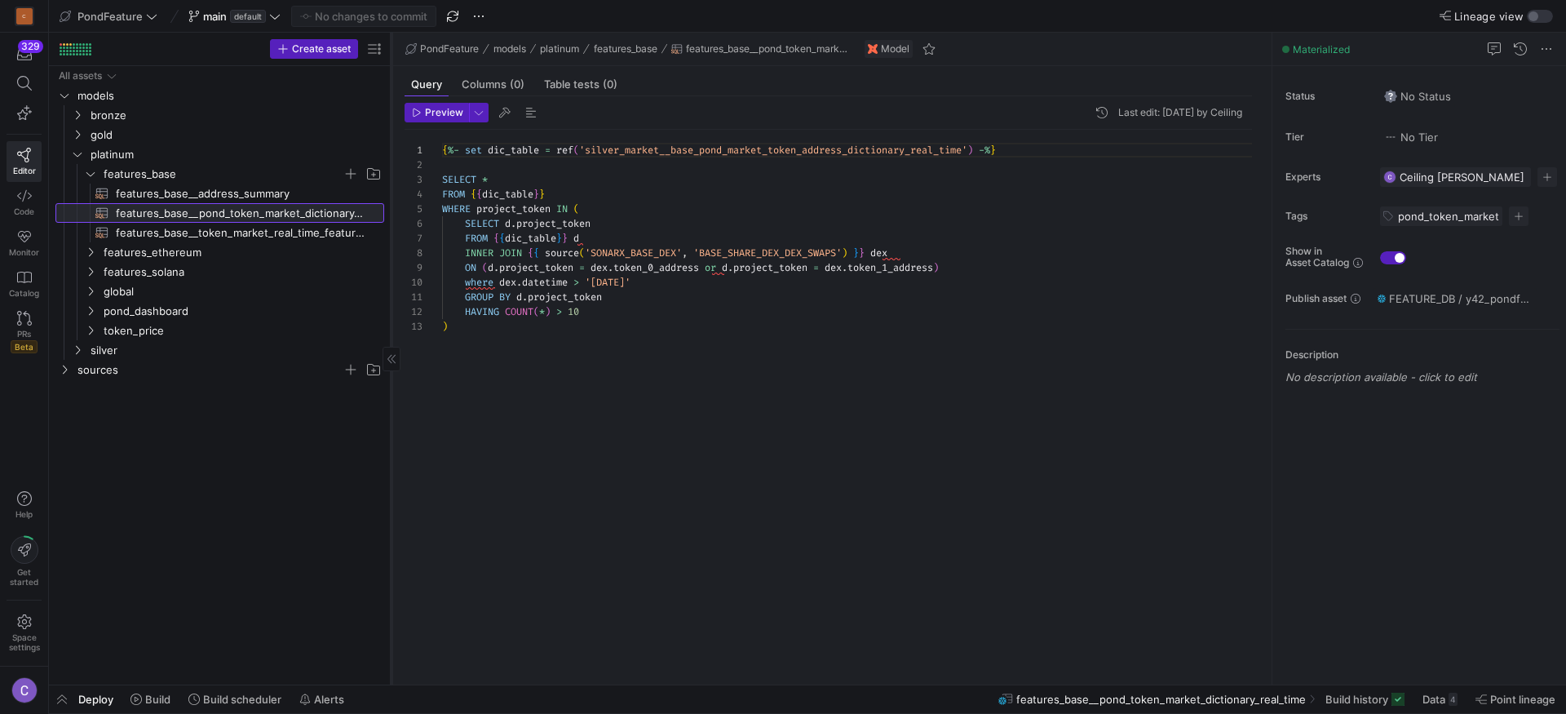
drag, startPoint x: 276, startPoint y: 219, endPoint x: 407, endPoint y: 222, distance: 131.4
click at [392, 222] on div at bounding box center [391, 359] width 1 height 652
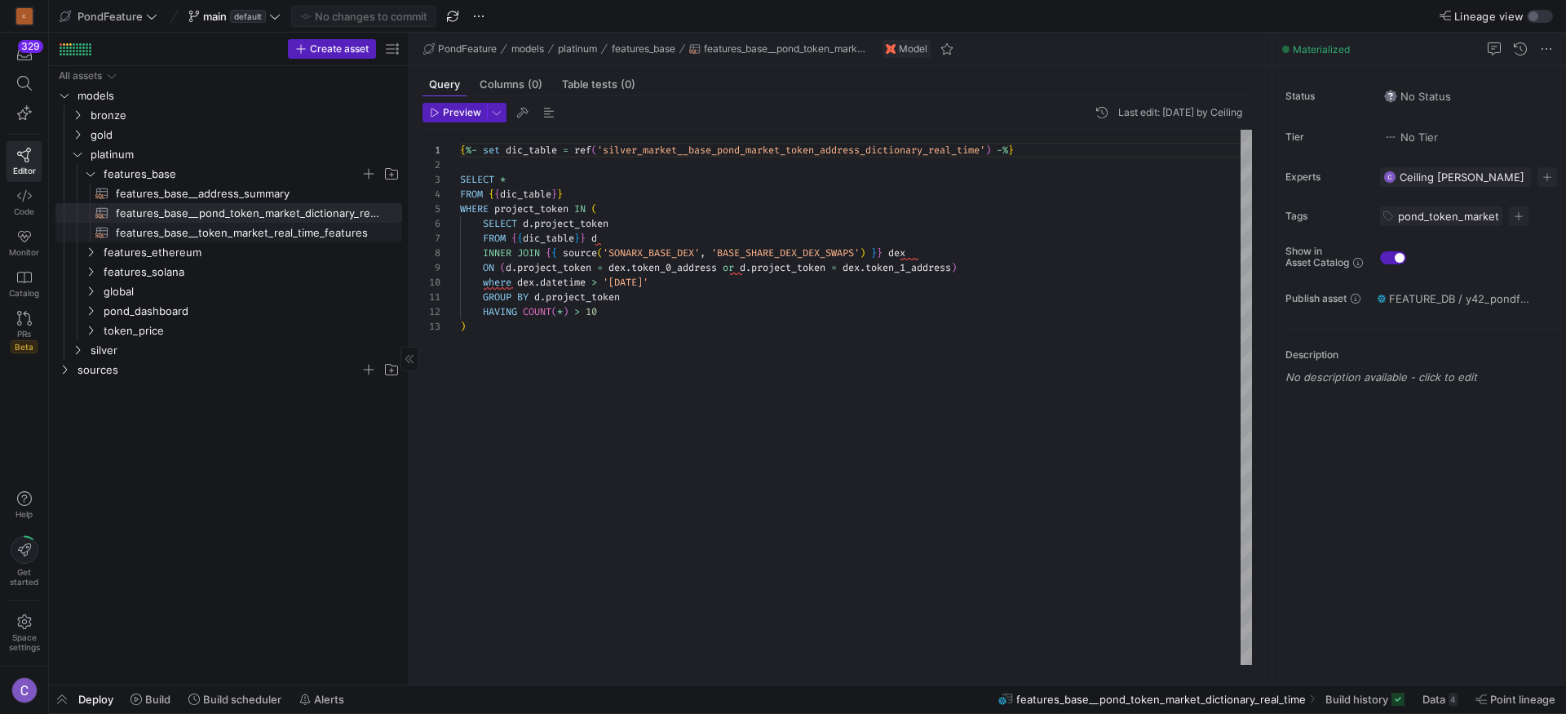
click at [297, 226] on span "features_base__token_market_real_time_features​​​​​​​​​​" at bounding box center [250, 232] width 268 height 19
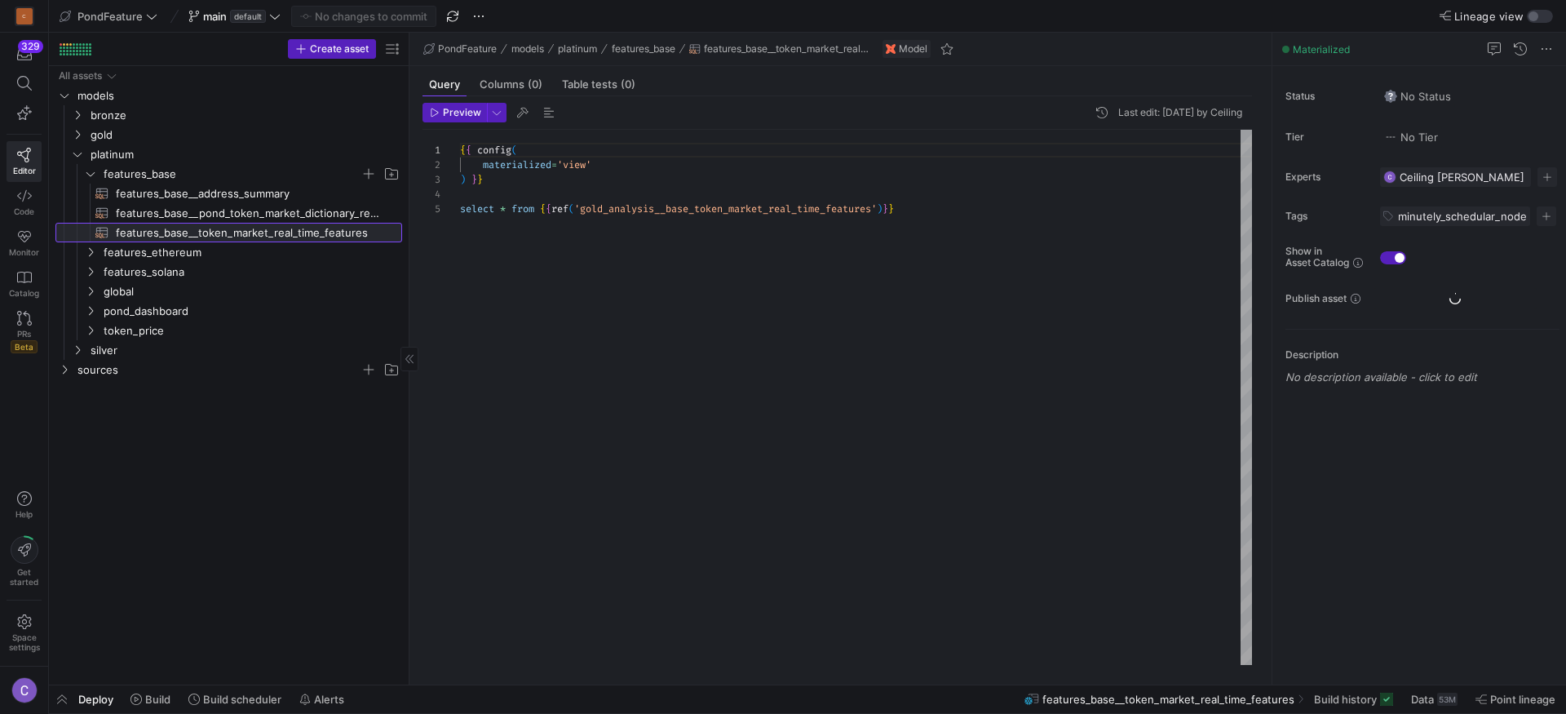
scroll to position [59, 0]
click at [108, 148] on span "platinum" at bounding box center [226, 154] width 270 height 19
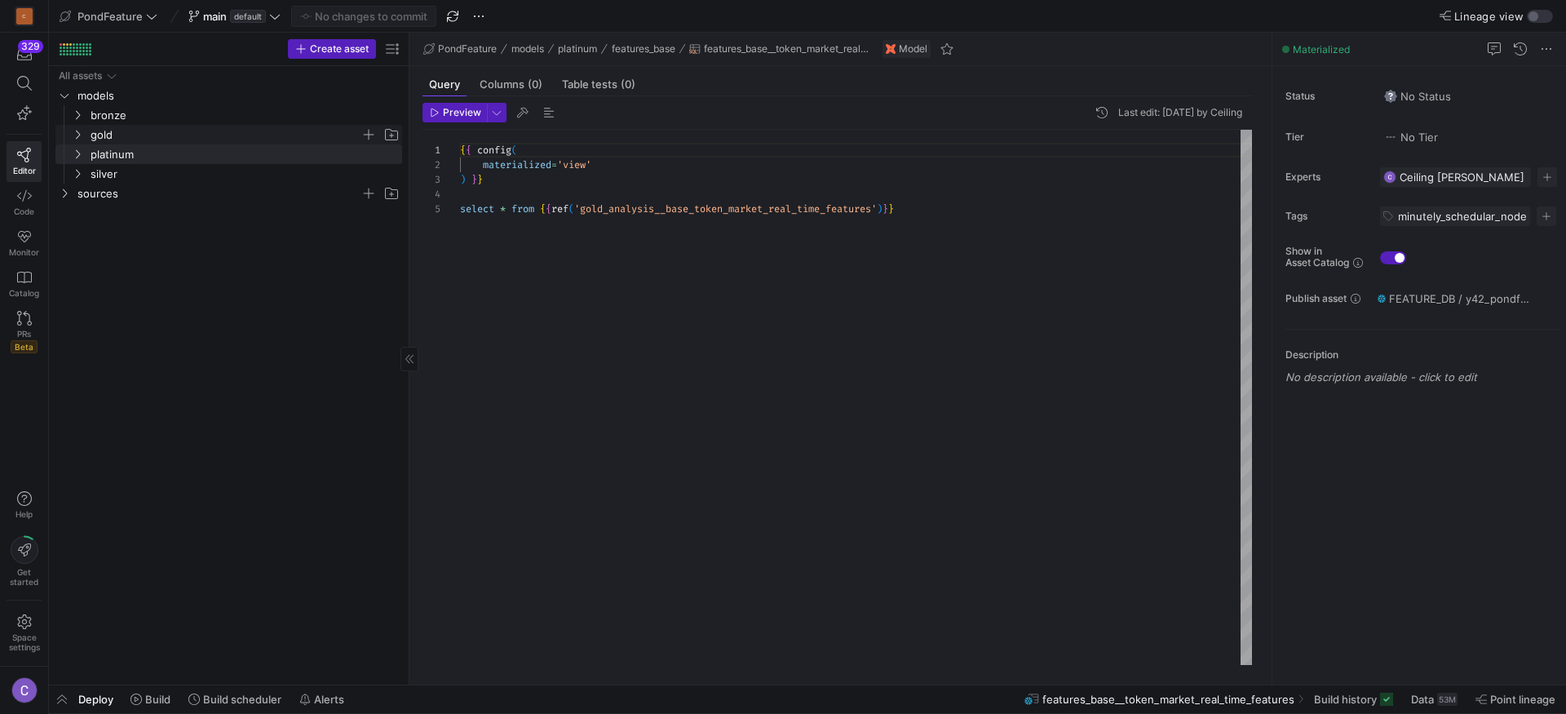
click at [104, 129] on span "gold" at bounding box center [226, 135] width 270 height 19
click at [125, 162] on span "analysis" at bounding box center [232, 154] width 257 height 19
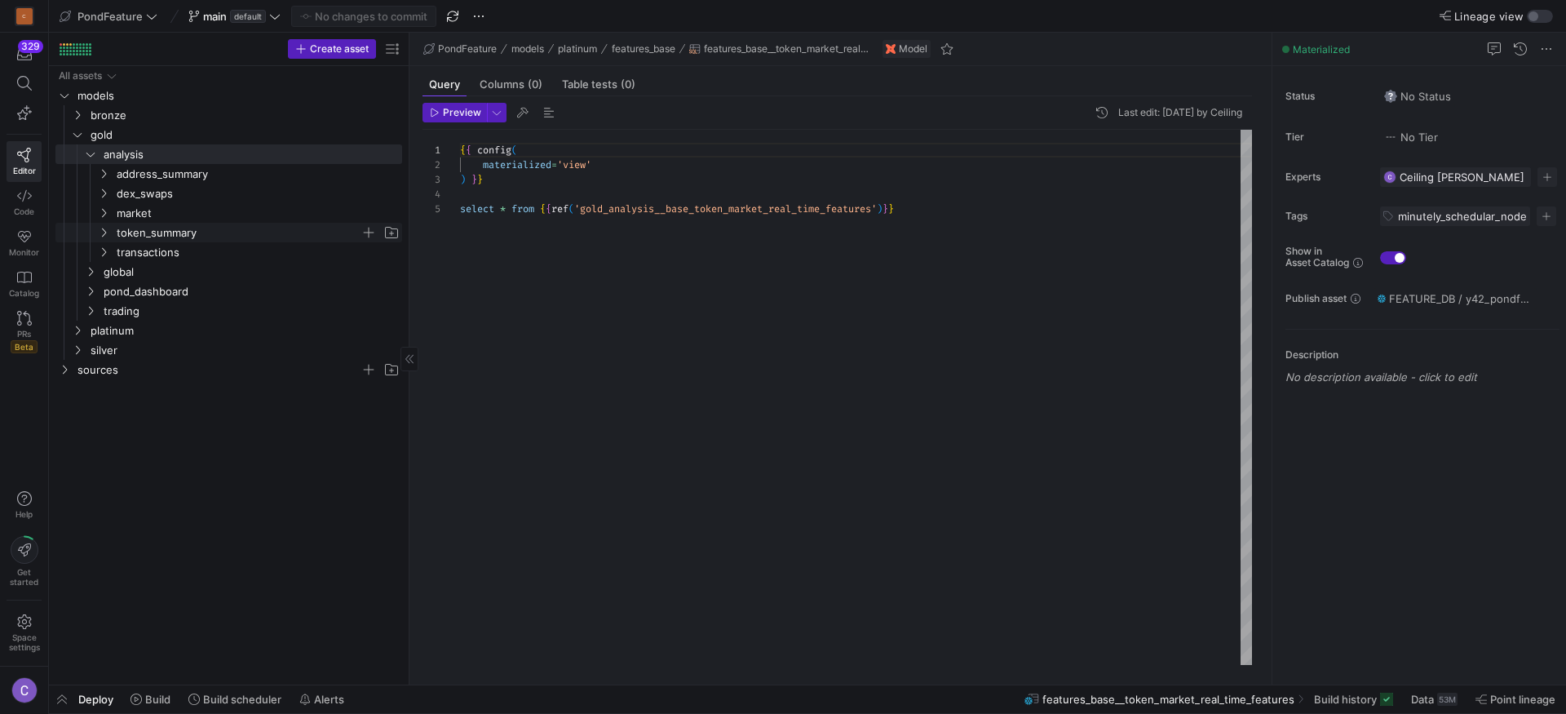
click at [147, 226] on span "token_summary" at bounding box center [239, 232] width 244 height 19
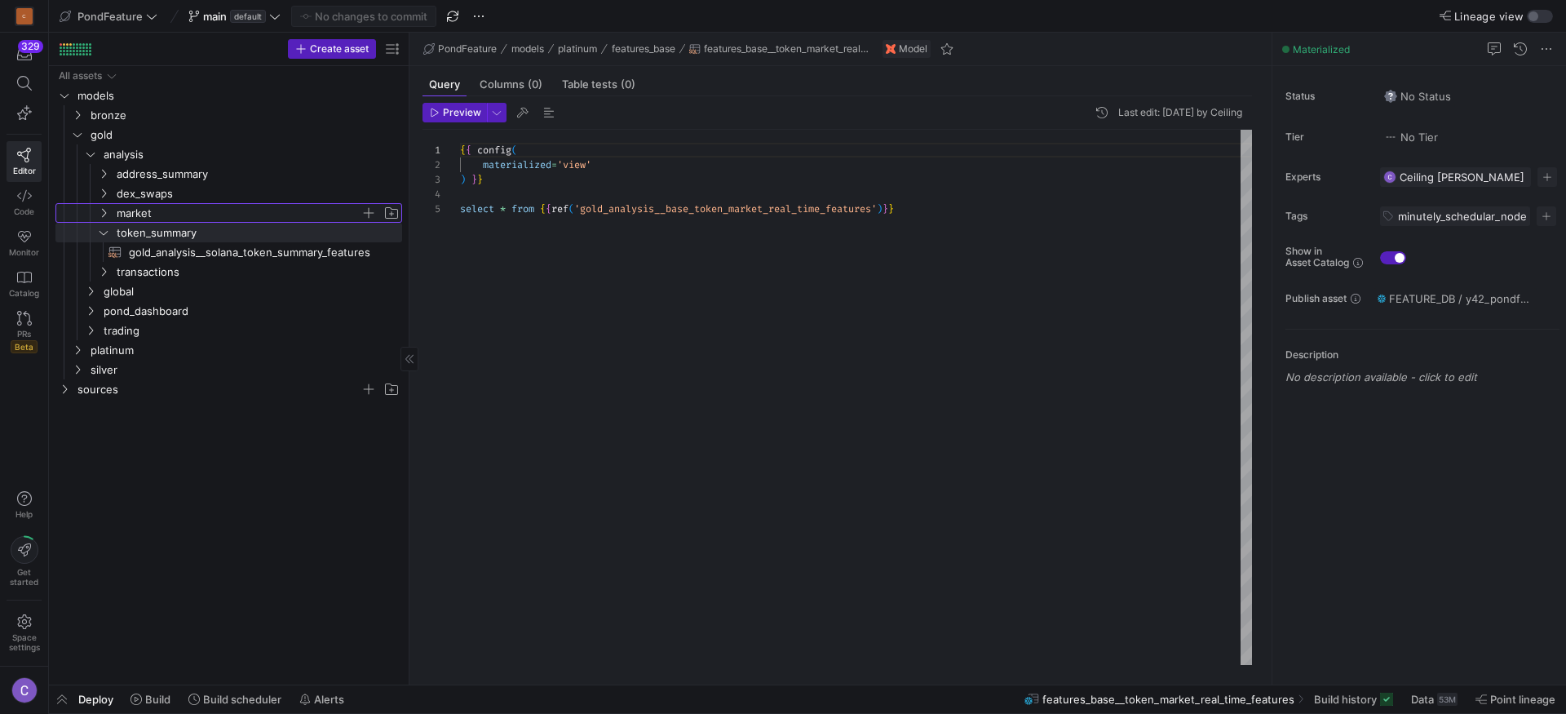
click at [146, 215] on span "market" at bounding box center [239, 213] width 244 height 19
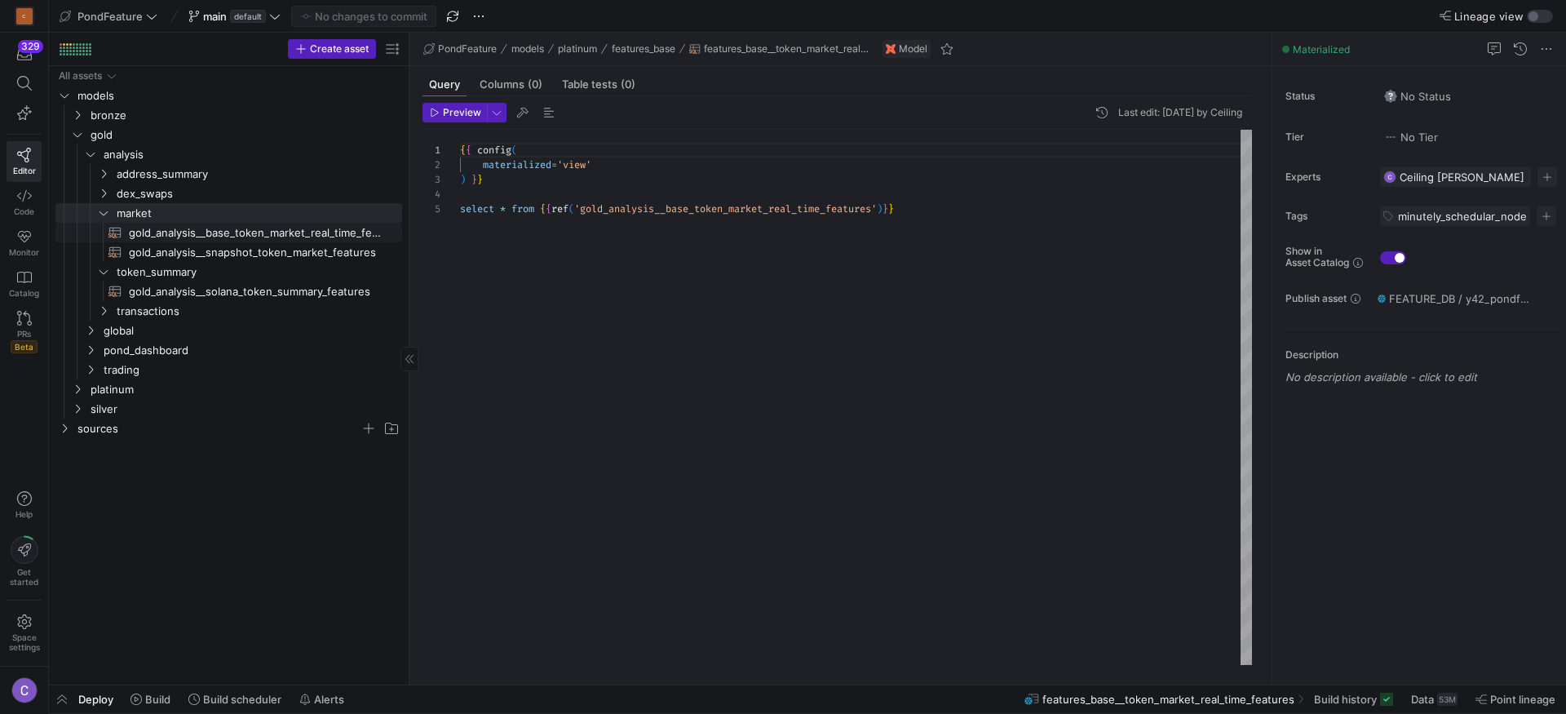
click at [184, 237] on span "gold_analysis__base_token_market_real_time_features​​​​​​​​​​" at bounding box center [256, 232] width 254 height 19
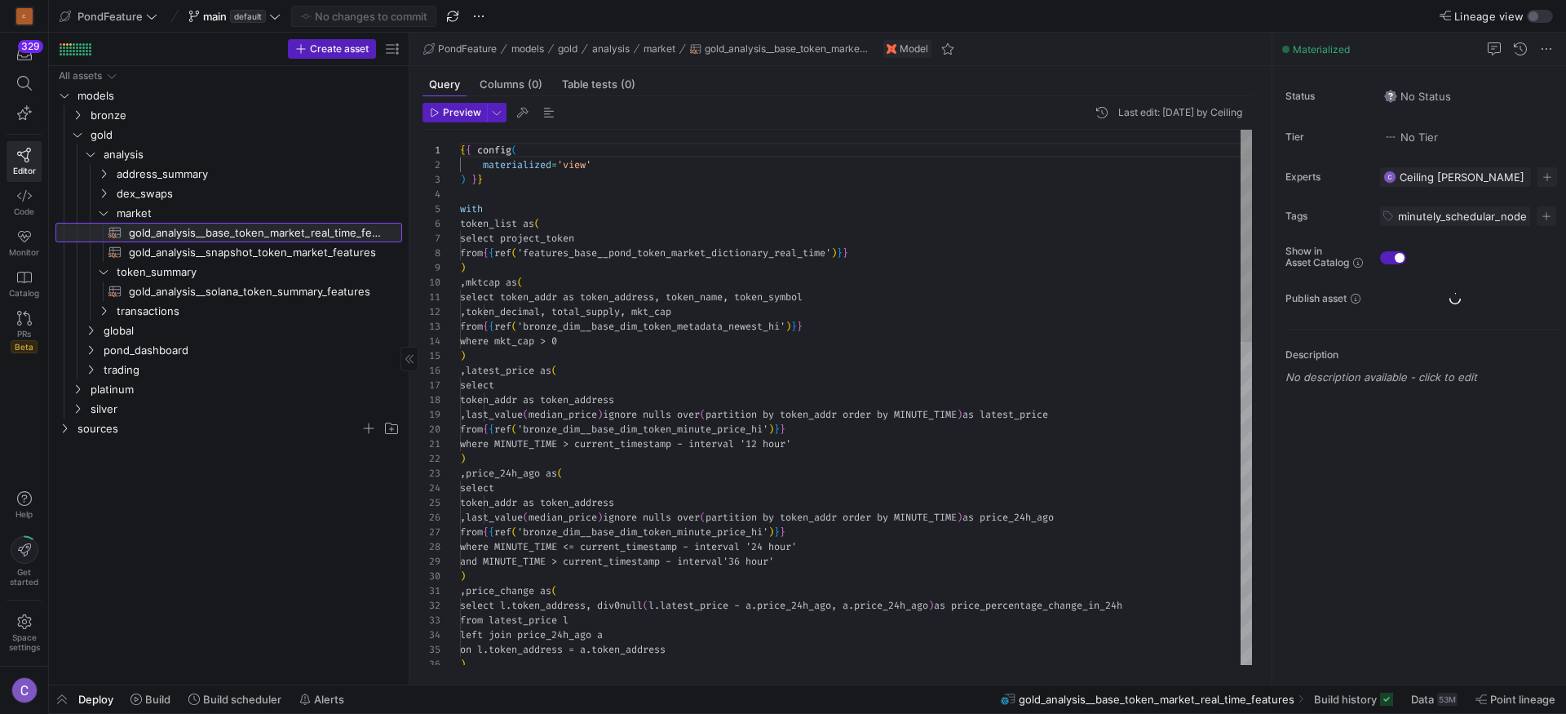
scroll to position [147, 0]
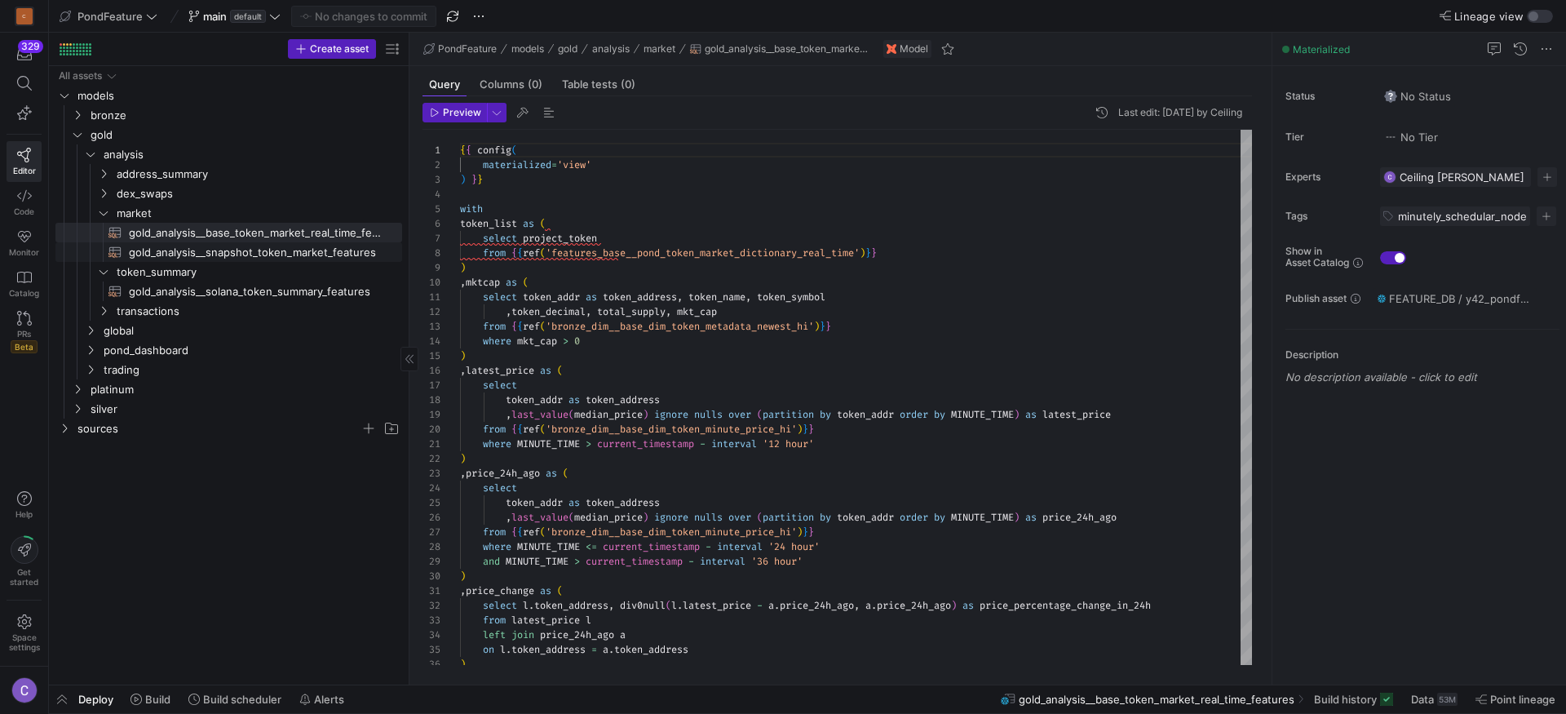
click at [194, 248] on span "gold_analysis__snapshot_token_market_features​​​​​​​​​​" at bounding box center [256, 252] width 254 height 19
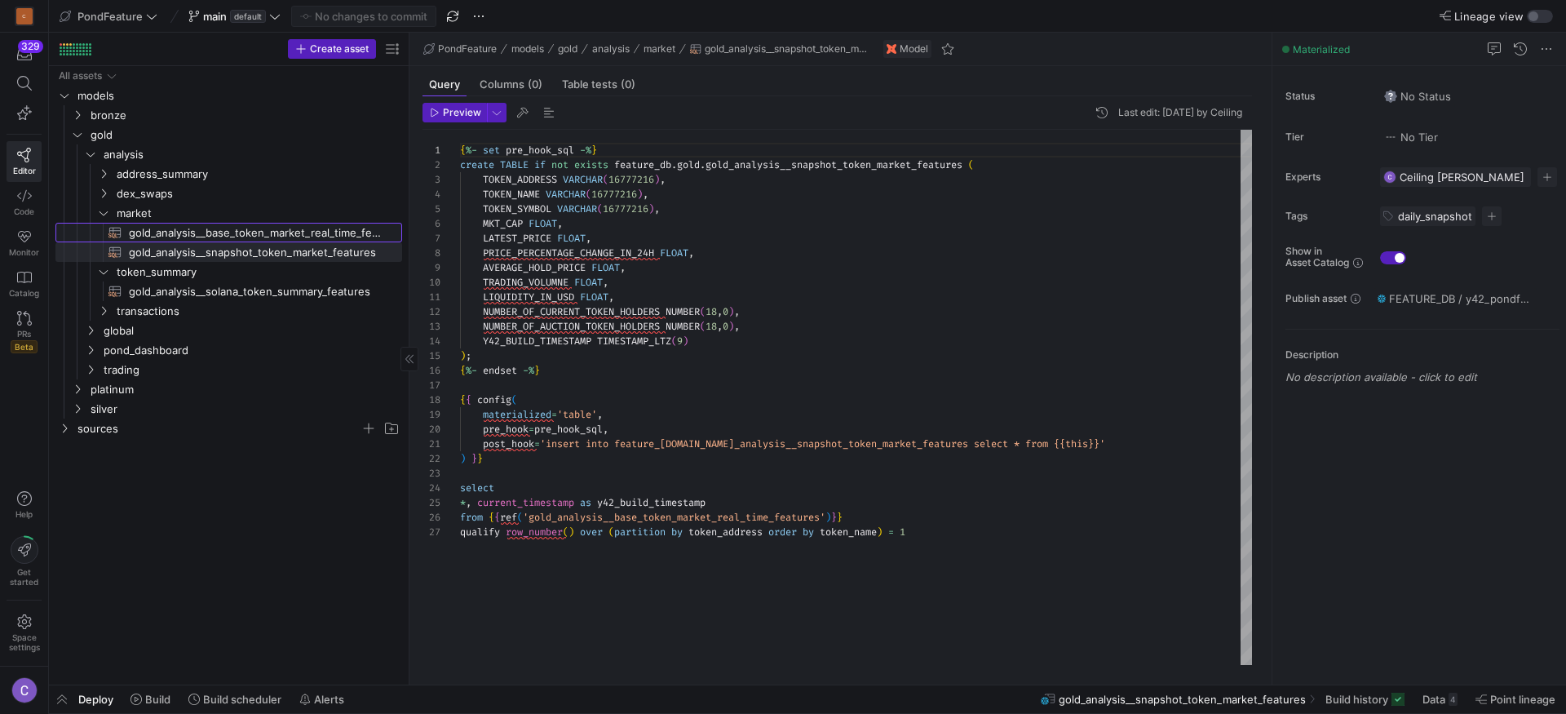
click at [199, 232] on span "gold_analysis__base_token_market_real_time_features​​​​​​​​​​" at bounding box center [256, 232] width 254 height 19
type textarea "{{ config( materialized='view' ) }} with token_list as ( select project_token f…"
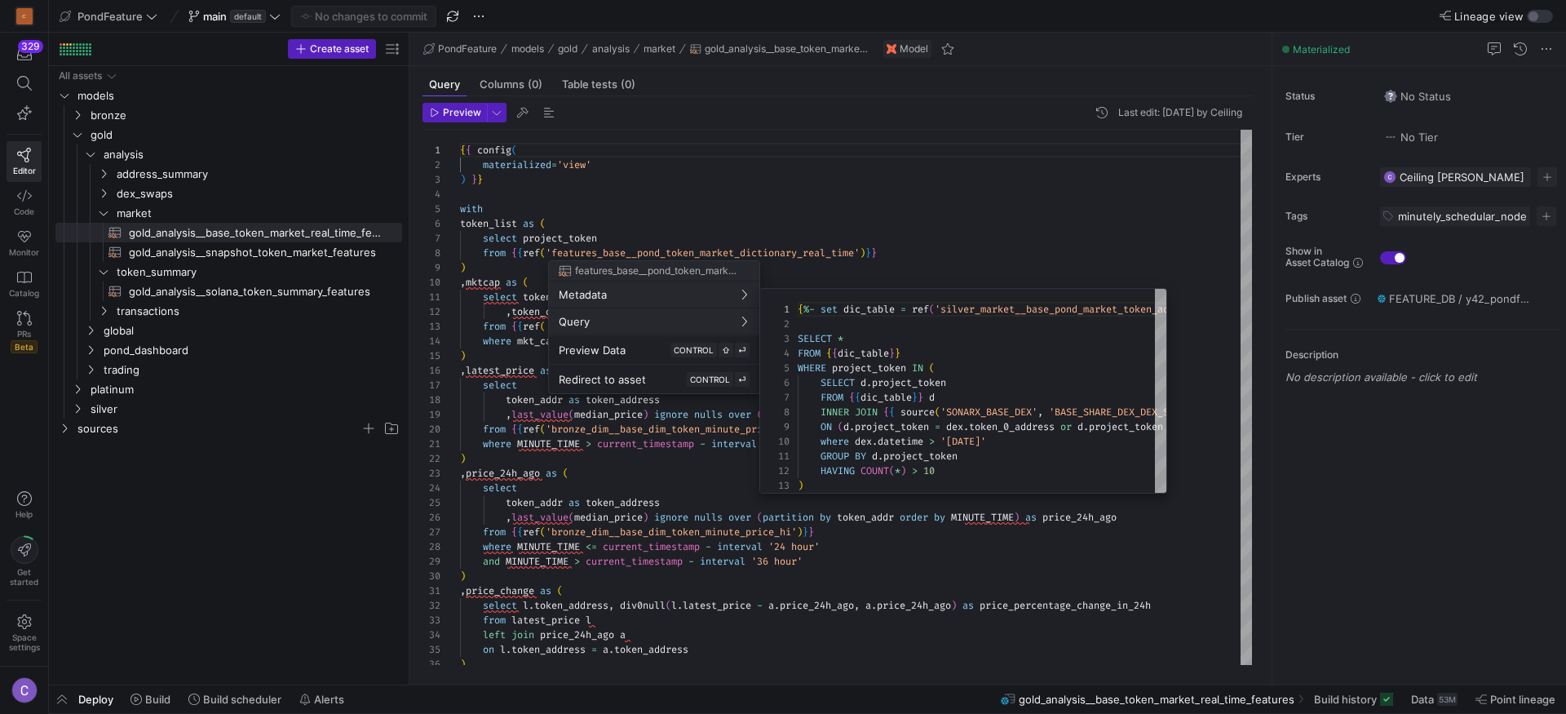
scroll to position [147, 0]
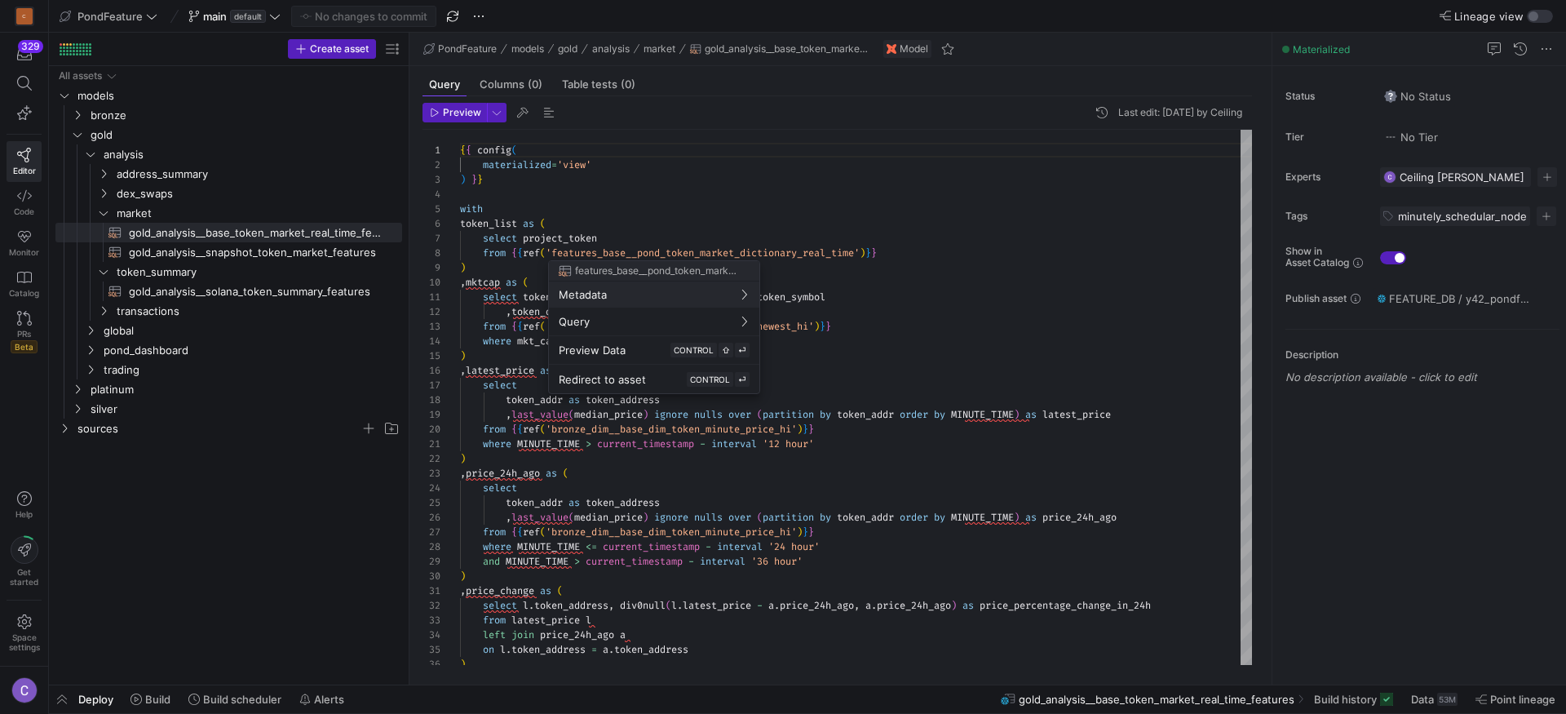
click at [853, 395] on div at bounding box center [783, 357] width 1566 height 714
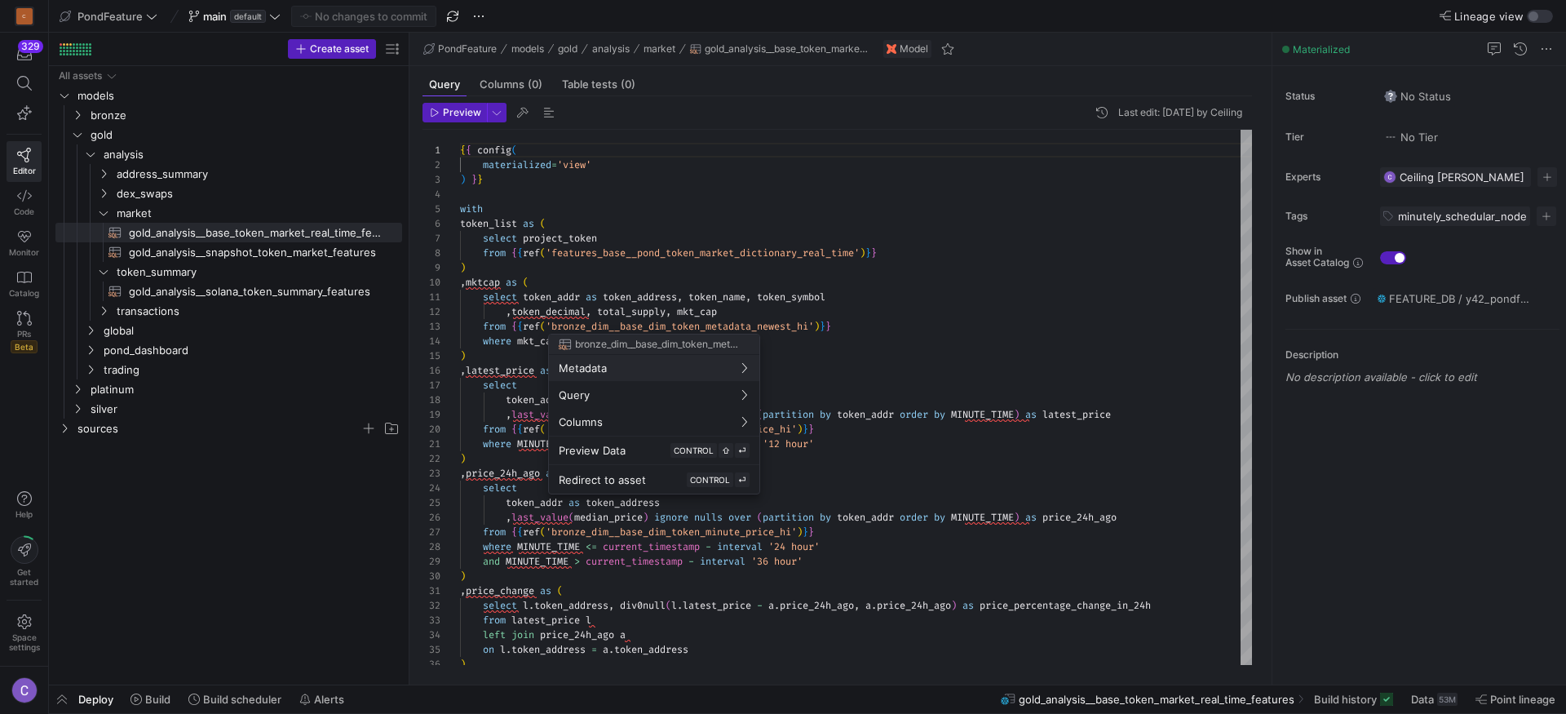
click at [900, 479] on div at bounding box center [783, 357] width 1566 height 714
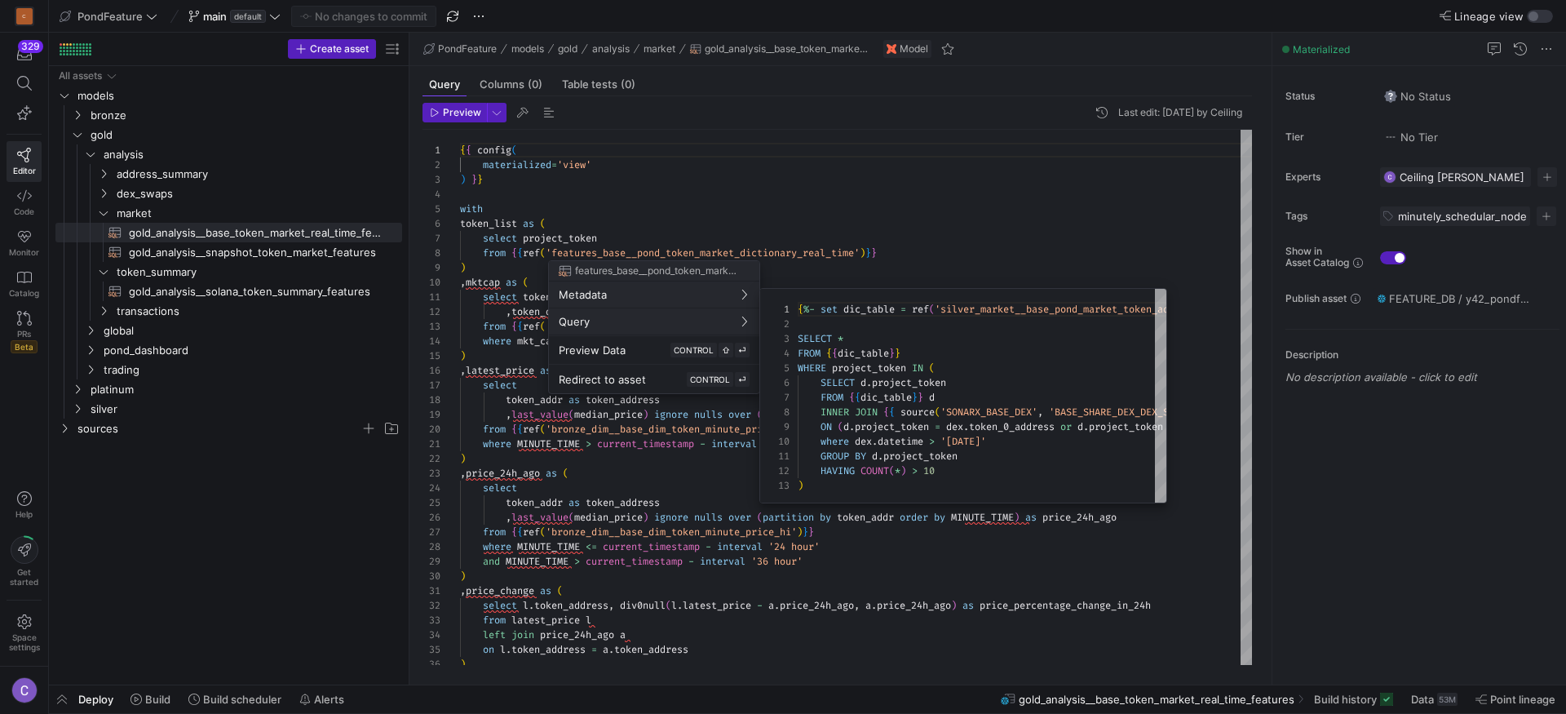
click at [726, 571] on div at bounding box center [783, 357] width 1566 height 714
